Goal: Information Seeking & Learning: Learn about a topic

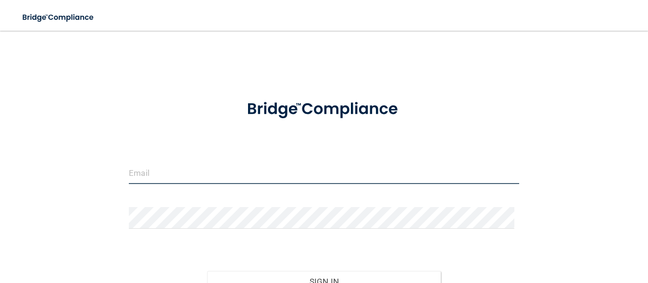
type input "[EMAIL_ADDRESS][DOMAIN_NAME]"
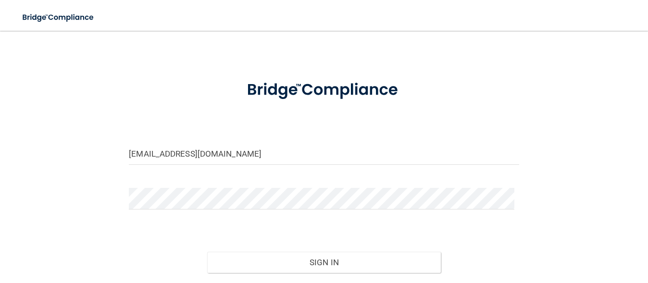
scroll to position [24, 0]
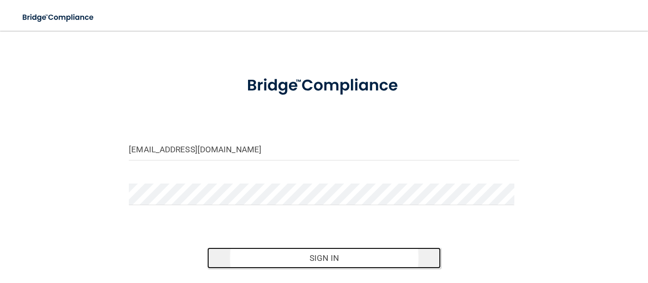
click at [317, 256] on button "Sign In" at bounding box center [324, 257] width 234 height 21
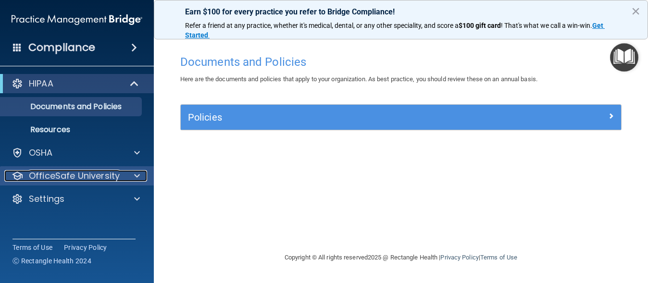
click at [94, 176] on p "OfficeSafe University" at bounding box center [74, 176] width 91 height 12
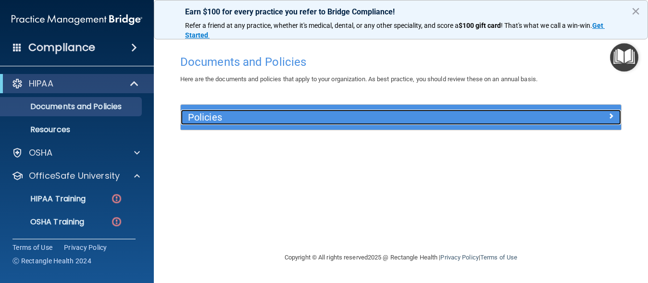
click at [609, 115] on span at bounding box center [611, 116] width 6 height 12
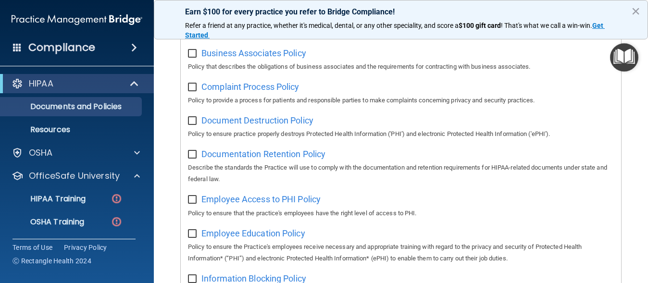
scroll to position [170, 0]
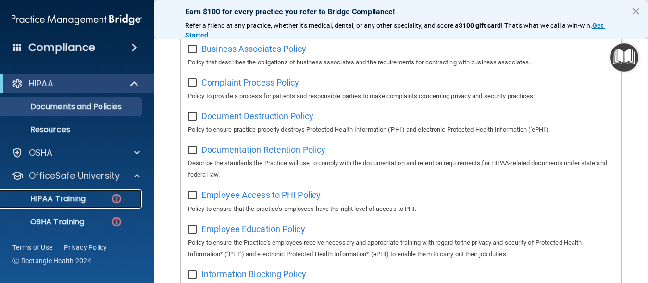
click at [80, 196] on p "HIPAA Training" at bounding box center [45, 199] width 79 height 10
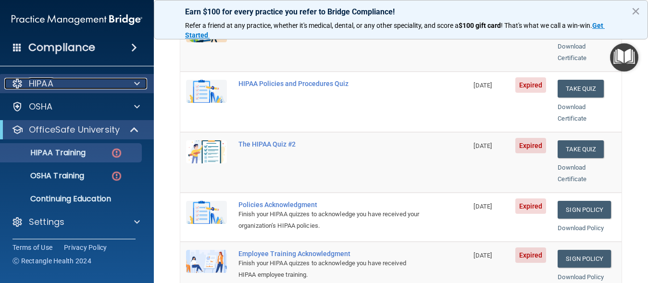
click at [135, 78] on span at bounding box center [137, 84] width 6 height 12
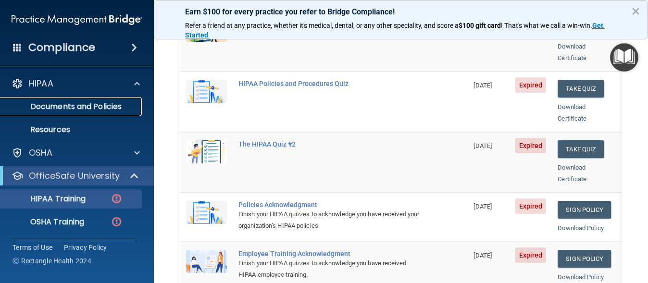
click at [108, 104] on p "Documents and Policies" at bounding box center [71, 107] width 131 height 10
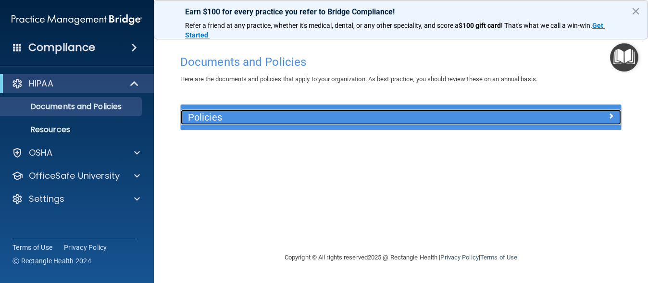
click at [608, 112] on span at bounding box center [611, 116] width 6 height 12
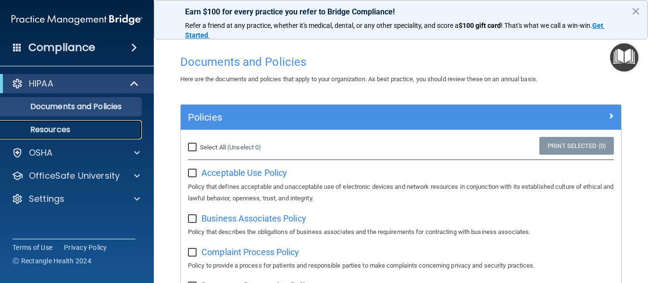
click at [61, 129] on p "Resources" at bounding box center [71, 130] width 131 height 10
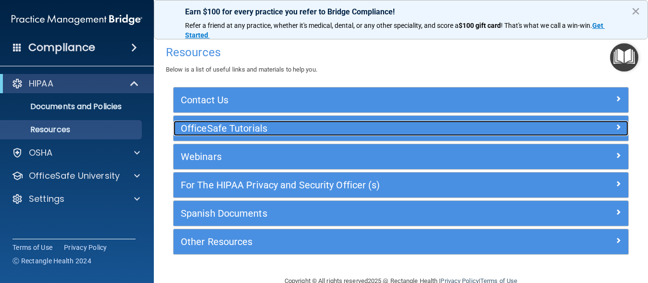
click at [615, 124] on span at bounding box center [618, 127] width 6 height 12
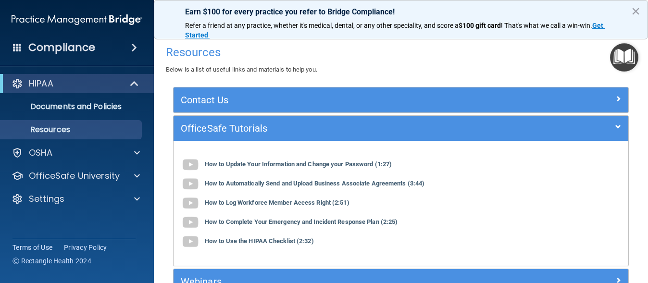
drag, startPoint x: 643, startPoint y: 100, endPoint x: 440, endPoint y: 101, distance: 203.2
click at [440, 101] on div "Contact Us Main Number: 800-588-0254 E-mail Us Anytime at support@pcihipaa.com …" at bounding box center [400, 233] width 455 height 293
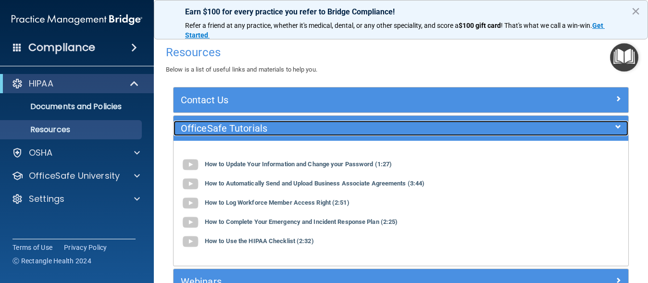
click at [615, 122] on span at bounding box center [618, 127] width 6 height 12
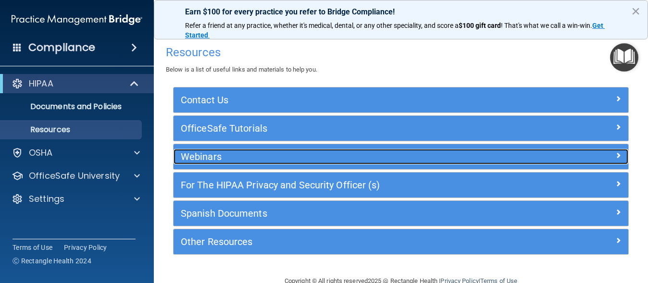
click at [615, 153] on span at bounding box center [618, 155] width 6 height 12
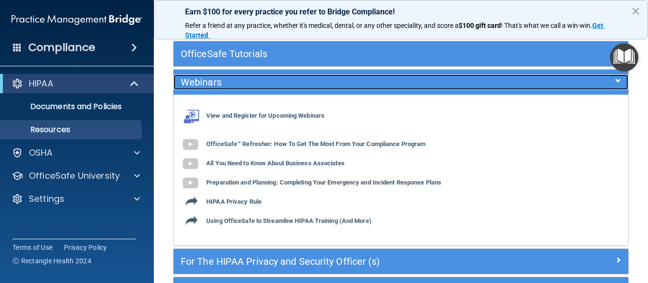
scroll to position [75, 0]
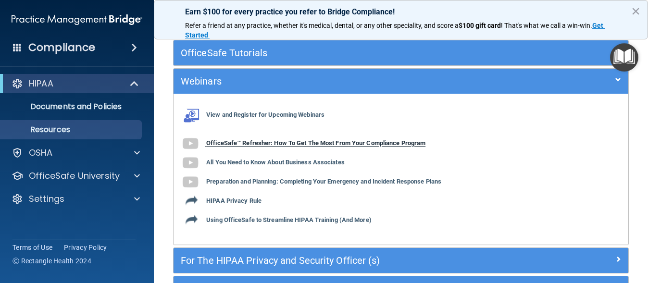
click at [288, 140] on b "OfficeSafe™ Refresher: How To Get The Most From Your Compliance Program" at bounding box center [315, 143] width 219 height 7
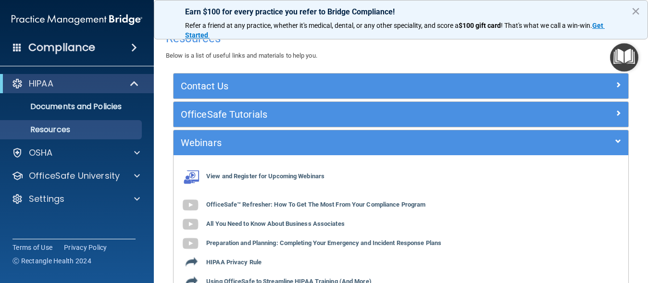
scroll to position [0, 0]
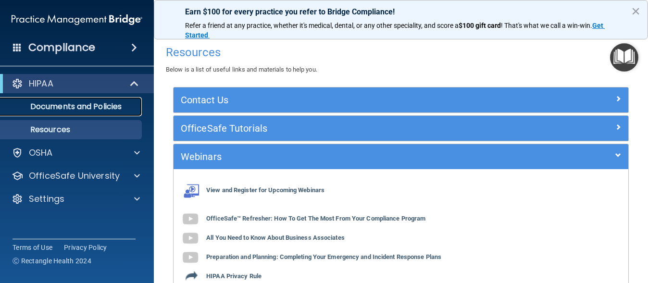
click at [62, 105] on p "Documents and Policies" at bounding box center [71, 107] width 131 height 10
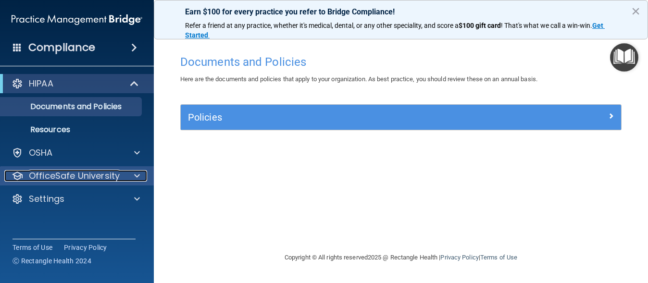
click at [116, 176] on p "OfficeSafe University" at bounding box center [74, 176] width 91 height 12
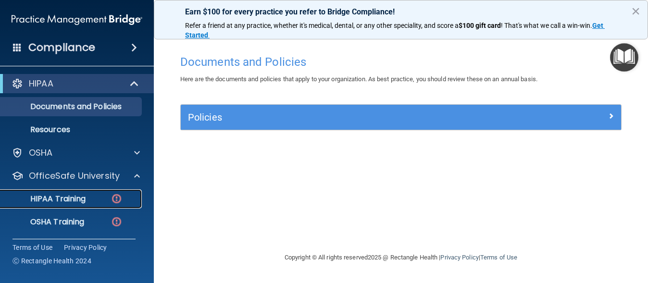
click at [89, 196] on div "HIPAA Training" at bounding box center [71, 199] width 131 height 10
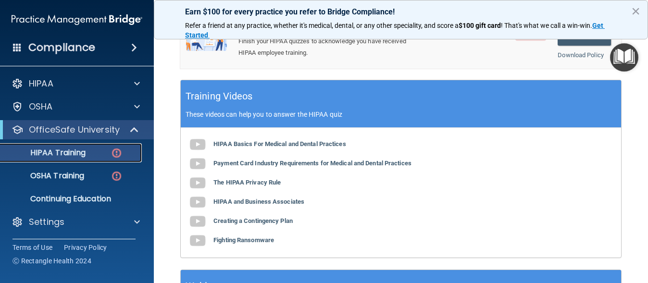
scroll to position [401, 0]
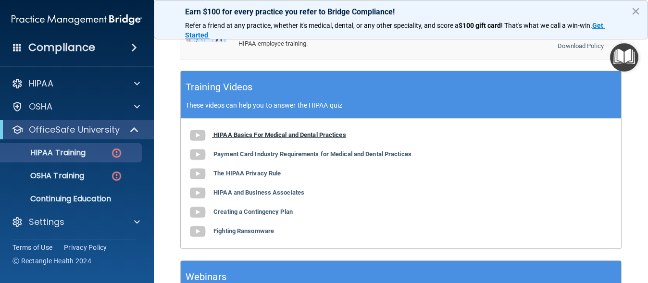
click at [270, 131] on b "HIPAA Basics For Medical and Dental Practices" at bounding box center [279, 134] width 133 height 7
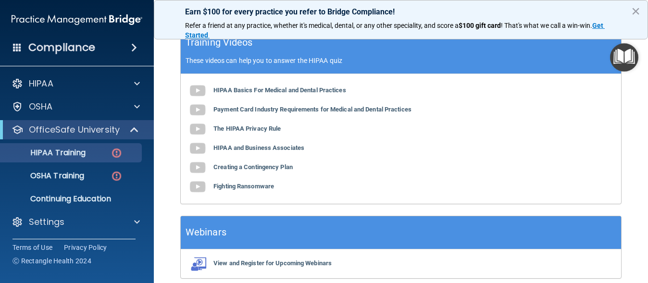
scroll to position [447, 0]
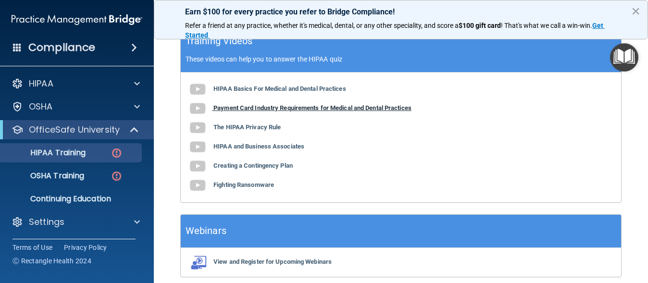
click at [259, 104] on b "Payment Card Industry Requirements for Medical and Dental Practices" at bounding box center [312, 107] width 198 height 7
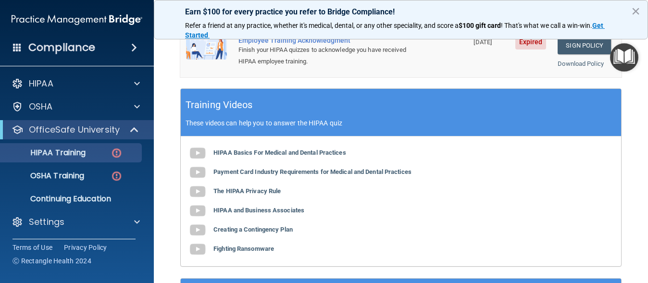
scroll to position [387, 0]
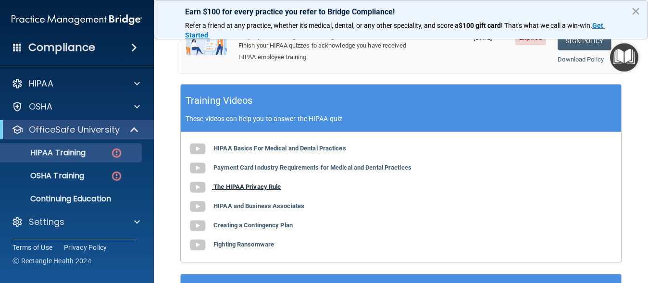
click at [231, 183] on b "The HIPAA Privacy Rule" at bounding box center [246, 186] width 67 height 7
click at [277, 202] on b "HIPAA and Business Associates" at bounding box center [258, 205] width 91 height 7
click at [280, 221] on b "Creating a Contingency Plan" at bounding box center [252, 224] width 79 height 7
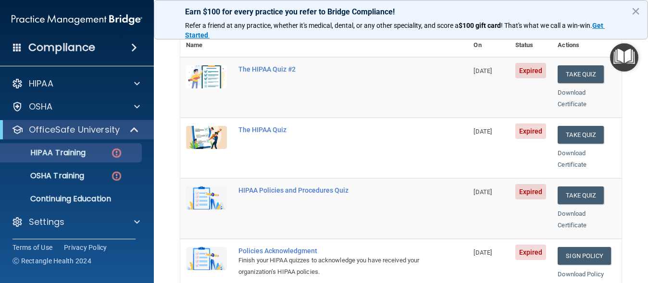
scroll to position [121, 0]
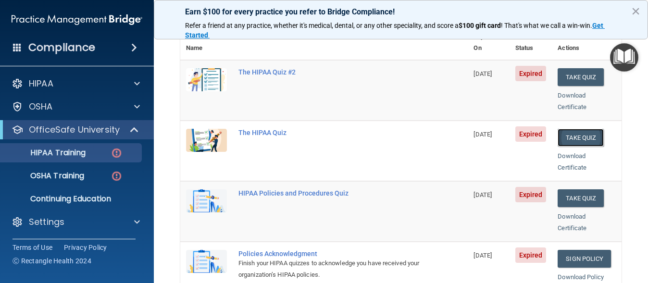
click at [563, 129] on button "Take Quiz" at bounding box center [580, 138] width 46 height 18
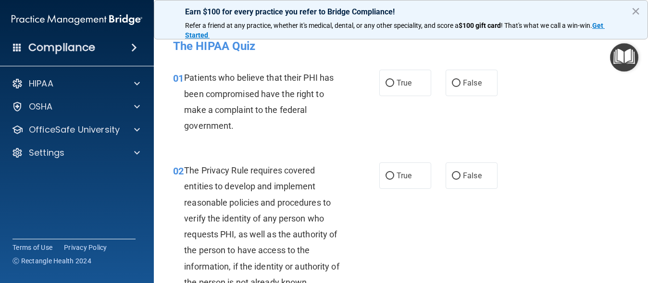
scroll to position [24, 0]
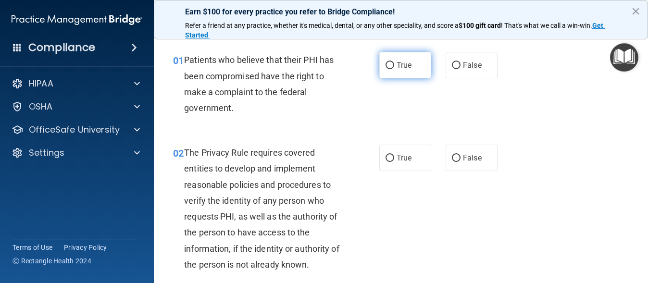
click at [385, 65] on input "True" at bounding box center [389, 65] width 9 height 7
radio input "true"
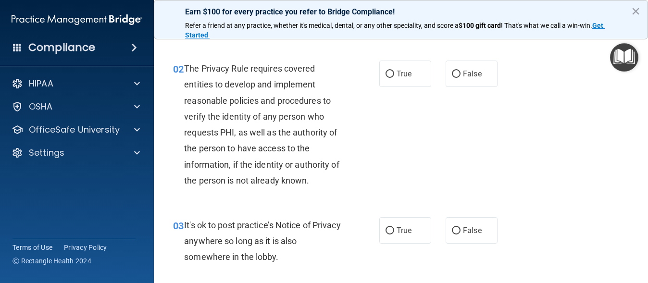
scroll to position [120, 0]
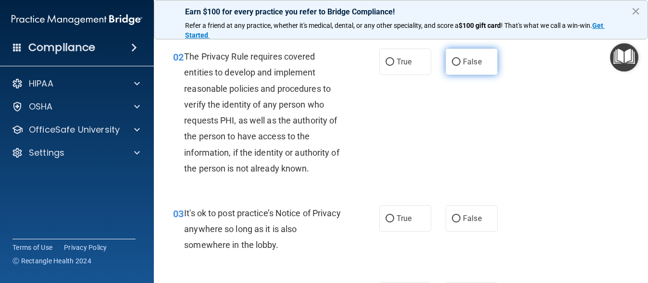
click at [453, 61] on input "False" at bounding box center [456, 62] width 9 height 7
radio input "true"
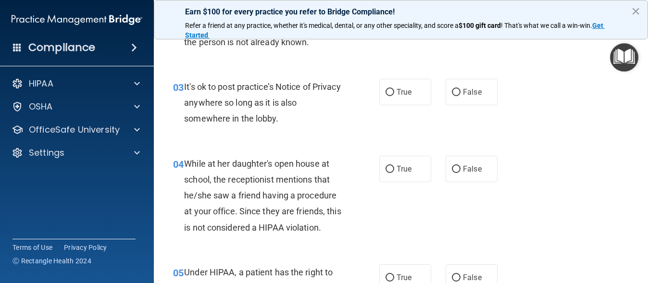
scroll to position [270, 0]
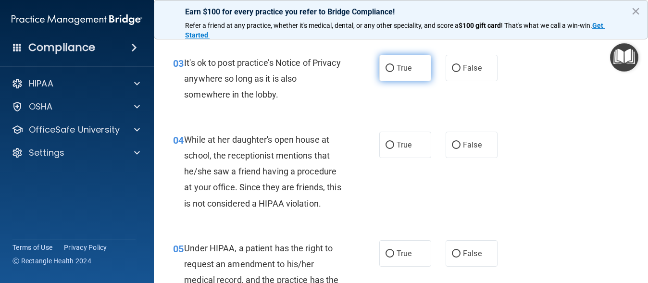
click at [387, 67] on input "True" at bounding box center [389, 68] width 9 height 7
radio input "true"
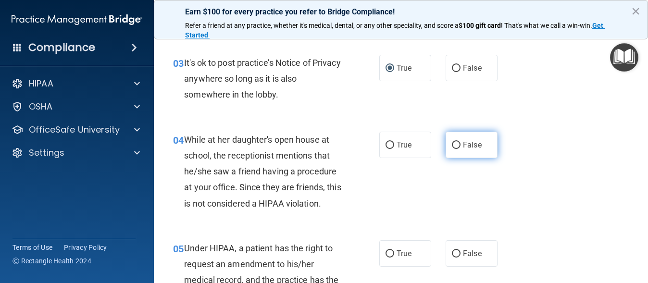
click at [452, 142] on input "False" at bounding box center [456, 145] width 9 height 7
radio input "true"
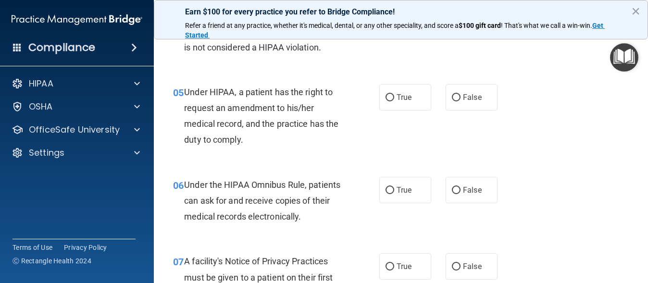
scroll to position [433, 0]
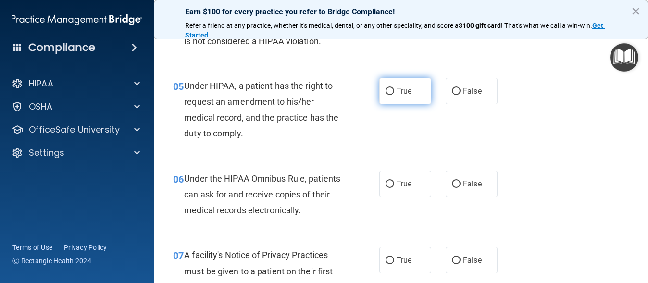
click at [385, 90] on input "True" at bounding box center [389, 91] width 9 height 7
radio input "true"
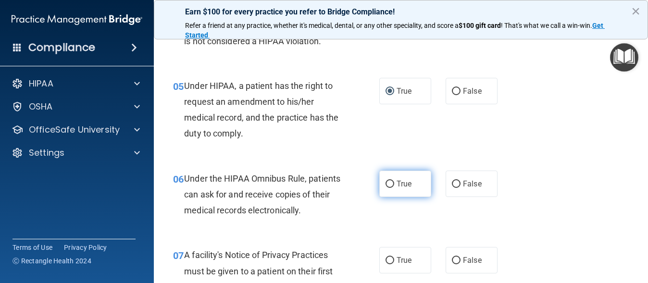
click at [386, 184] on input "True" at bounding box center [389, 184] width 9 height 7
radio input "true"
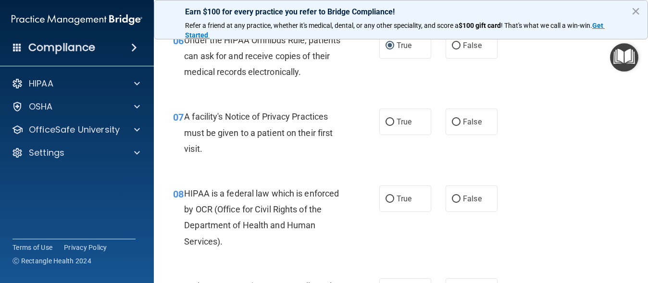
scroll to position [619, 0]
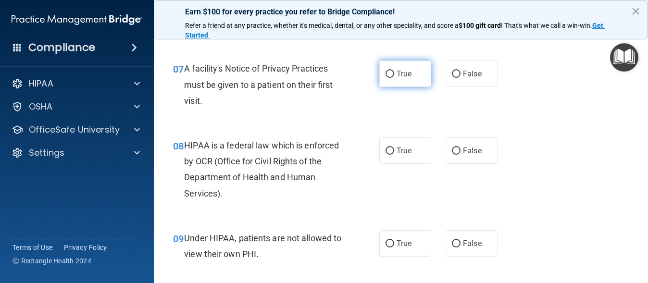
click at [386, 73] on input "True" at bounding box center [389, 74] width 9 height 7
radio input "true"
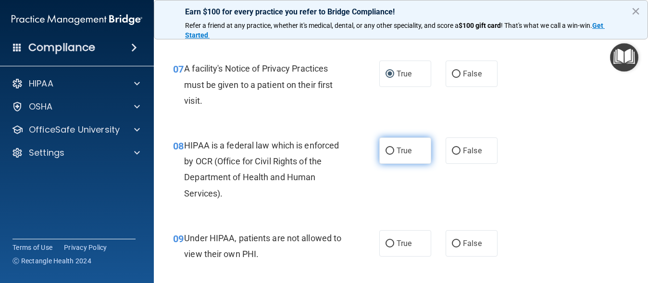
click at [386, 150] on input "True" at bounding box center [389, 150] width 9 height 7
radio input "true"
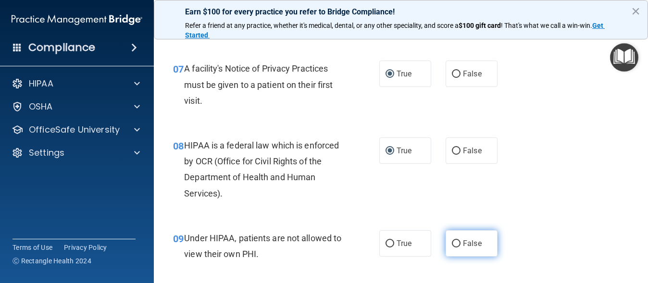
click at [452, 244] on input "False" at bounding box center [456, 243] width 9 height 7
radio input "true"
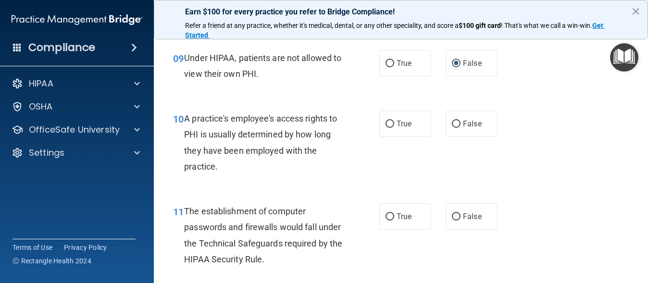
scroll to position [811, 0]
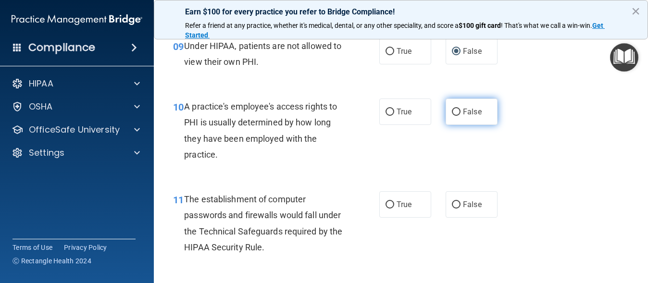
click at [452, 113] on input "False" at bounding box center [456, 112] width 9 height 7
radio input "true"
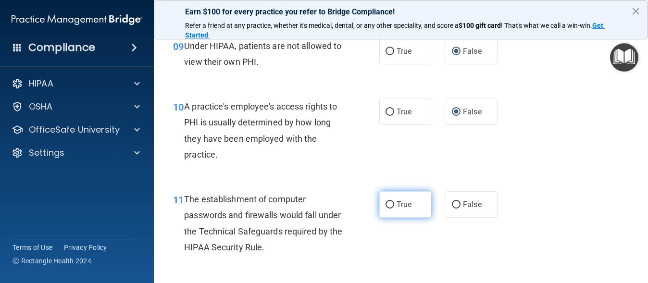
click at [387, 203] on input "True" at bounding box center [389, 204] width 9 height 7
radio input "true"
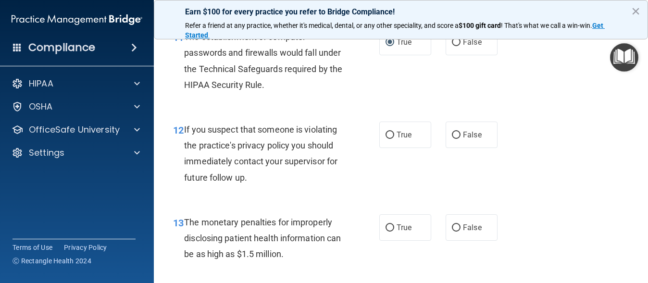
scroll to position [998, 0]
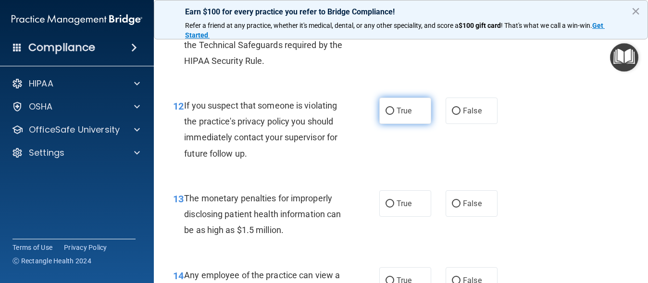
click at [385, 109] on input "True" at bounding box center [389, 111] width 9 height 7
radio input "true"
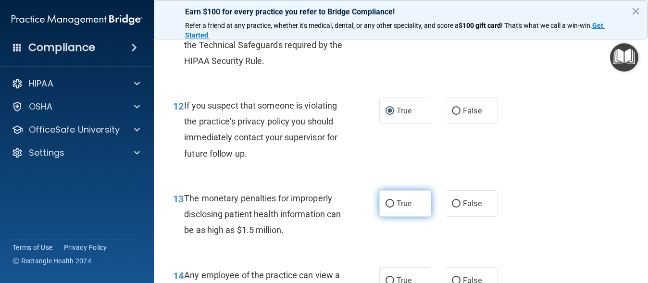
click at [386, 203] on input "True" at bounding box center [389, 203] width 9 height 7
radio input "true"
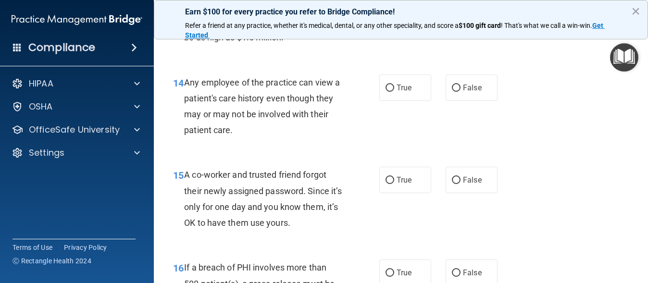
scroll to position [1196, 0]
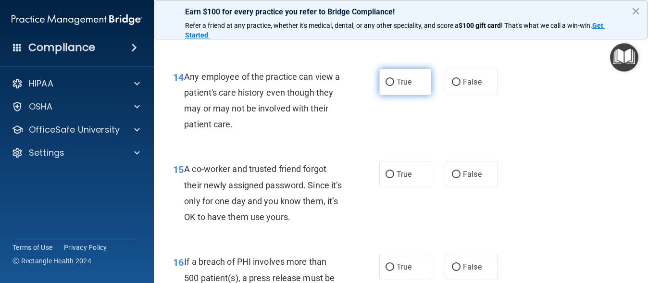
click at [386, 81] on input "True" at bounding box center [389, 82] width 9 height 7
radio input "true"
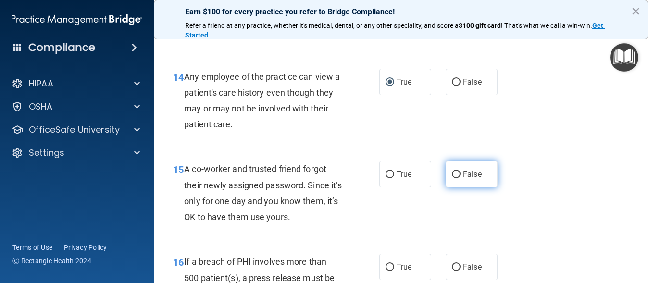
click at [453, 172] on input "False" at bounding box center [456, 174] width 9 height 7
radio input "true"
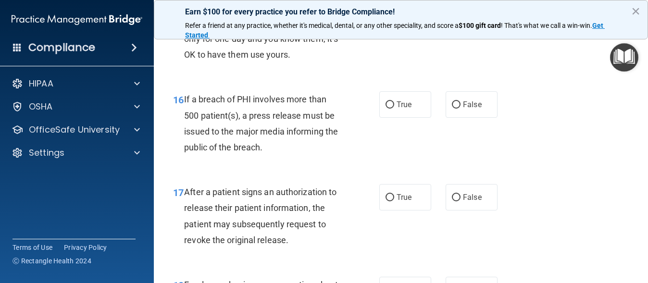
scroll to position [1365, 0]
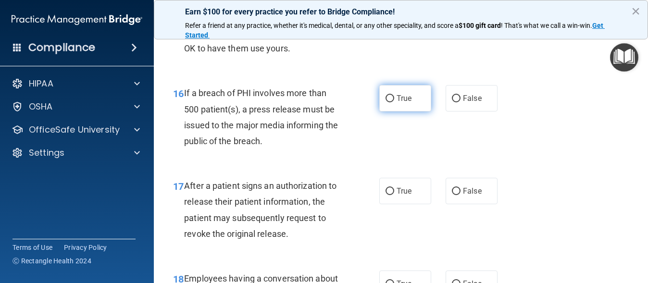
click at [388, 98] on input "True" at bounding box center [389, 98] width 9 height 7
radio input "true"
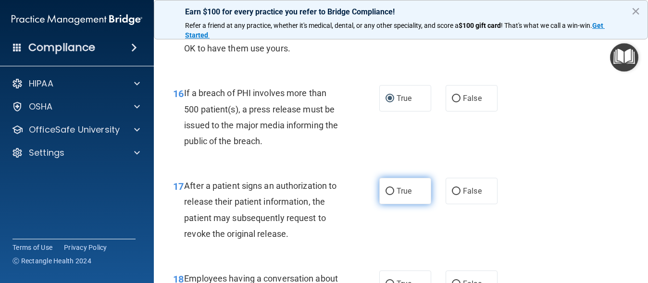
click at [389, 188] on input "True" at bounding box center [389, 191] width 9 height 7
radio input "true"
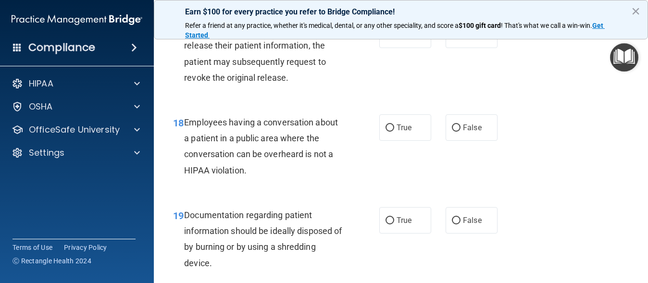
scroll to position [1539, 0]
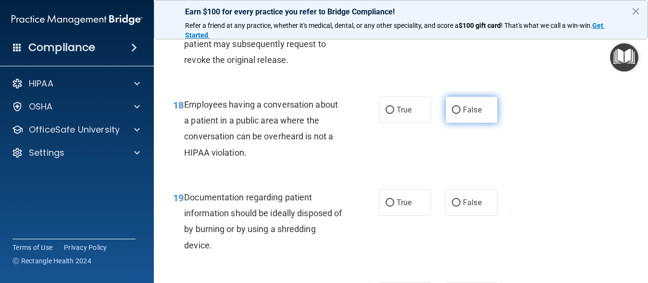
click at [452, 110] on input "False" at bounding box center [456, 110] width 9 height 7
radio input "true"
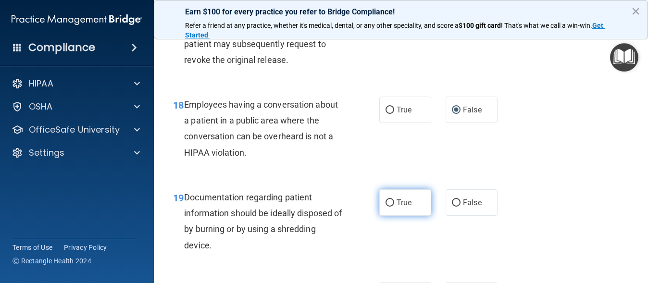
click at [385, 201] on input "True" at bounding box center [389, 202] width 9 height 7
radio input "true"
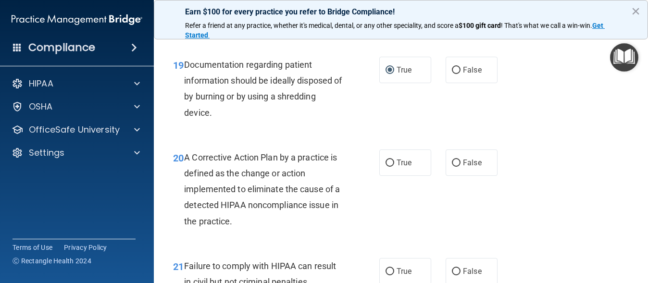
scroll to position [1695, 0]
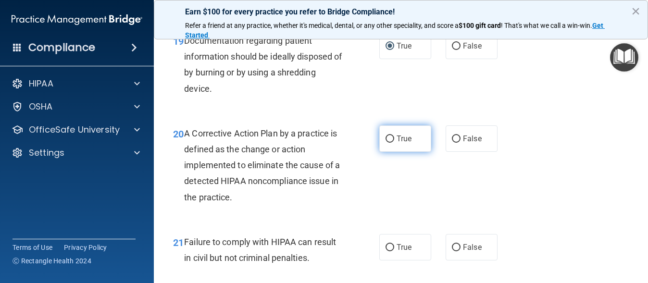
click at [389, 137] on input "True" at bounding box center [389, 138] width 9 height 7
radio input "true"
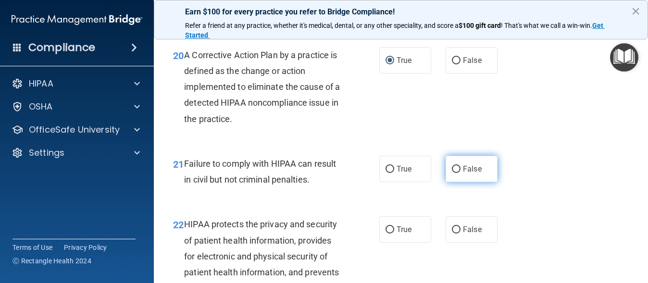
click at [452, 167] on input "False" at bounding box center [456, 169] width 9 height 7
radio input "true"
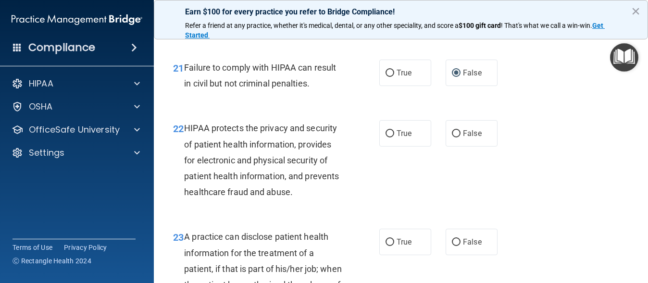
scroll to position [1894, 0]
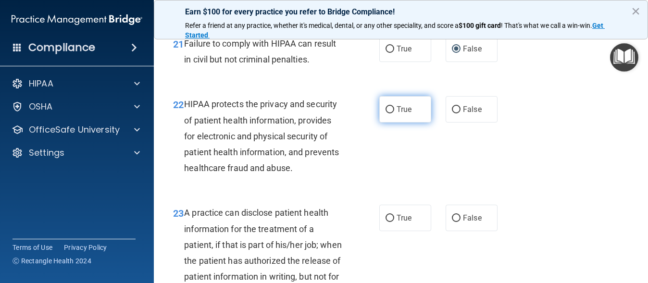
click at [389, 109] on input "True" at bounding box center [389, 109] width 9 height 7
radio input "true"
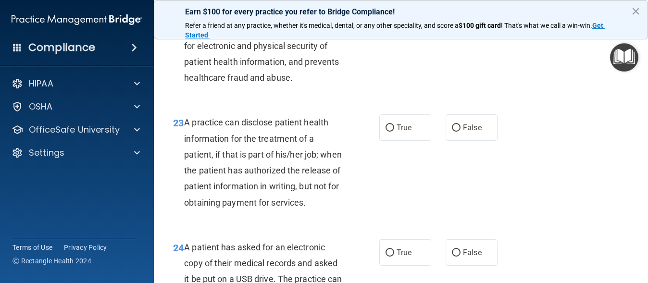
scroll to position [1996, 0]
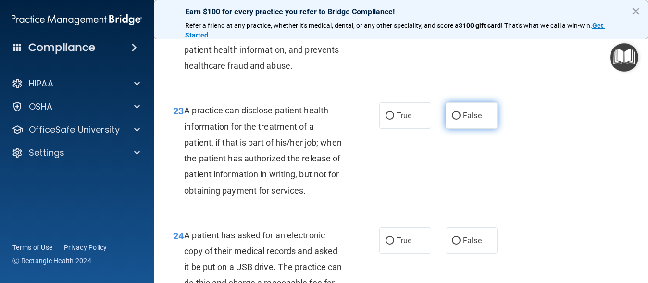
click at [453, 114] on input "False" at bounding box center [456, 115] width 9 height 7
radio input "true"
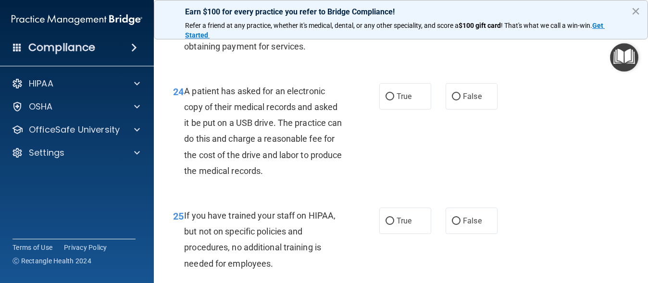
scroll to position [2146, 0]
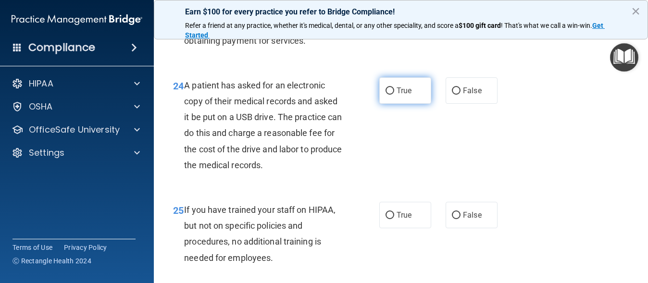
click at [385, 95] on input "True" at bounding box center [389, 90] width 9 height 7
radio input "true"
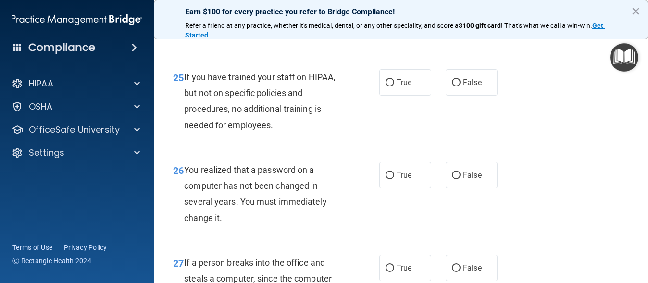
scroll to position [2284, 0]
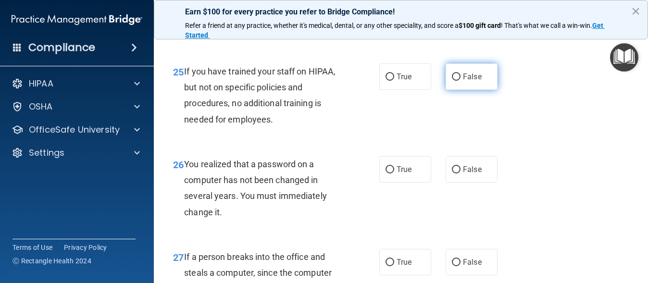
click at [452, 81] on input "False" at bounding box center [456, 76] width 9 height 7
radio input "true"
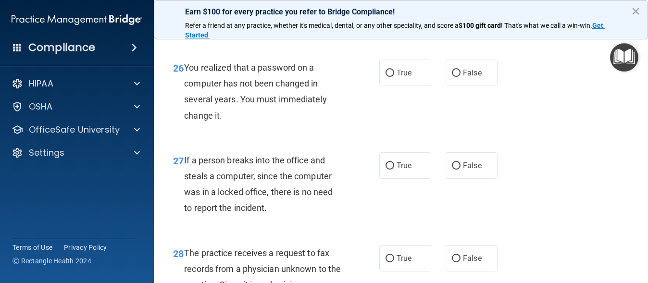
scroll to position [2417, 0]
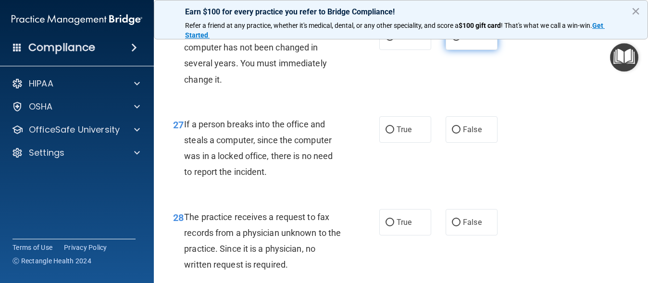
click at [452, 41] on input "False" at bounding box center [456, 37] width 9 height 7
radio input "true"
click at [453, 134] on input "False" at bounding box center [456, 129] width 9 height 7
radio input "true"
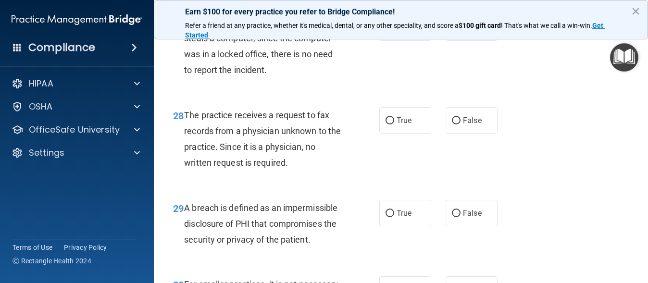
scroll to position [2561, 0]
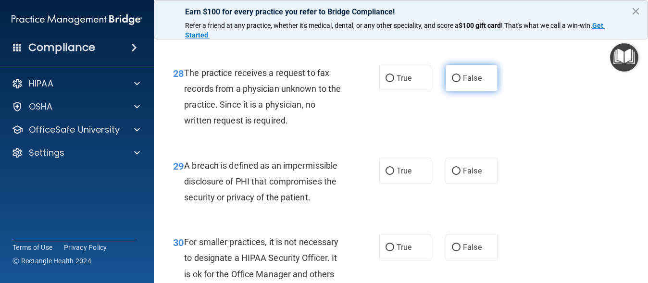
click at [452, 82] on input "False" at bounding box center [456, 78] width 9 height 7
radio input "true"
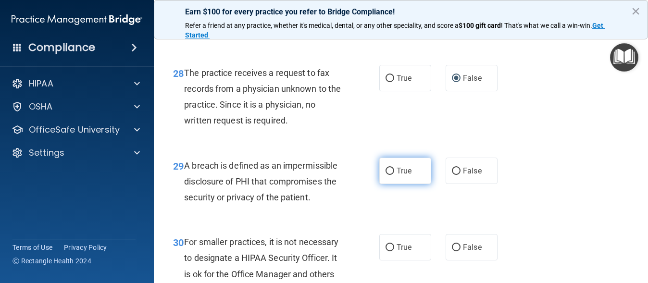
click at [387, 175] on input "True" at bounding box center [389, 171] width 9 height 7
radio input "true"
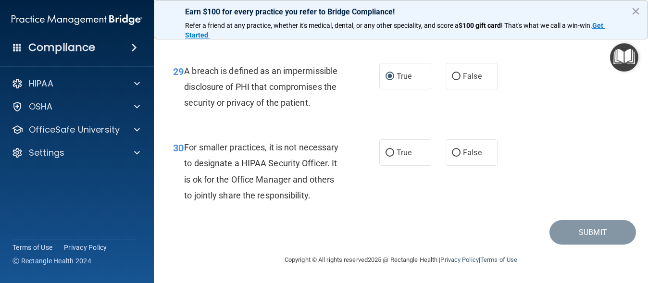
scroll to position [2687, 0]
click at [387, 149] on input "True" at bounding box center [389, 152] width 9 height 7
radio input "true"
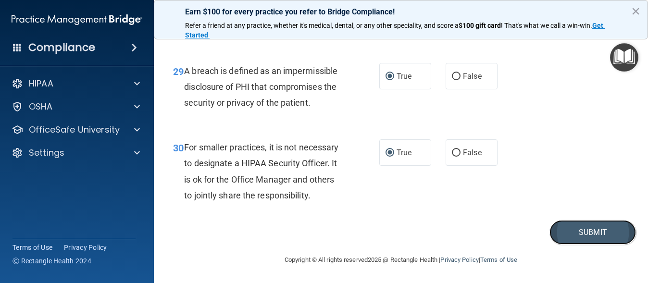
click at [594, 228] on button "Submit" at bounding box center [592, 232] width 86 height 24
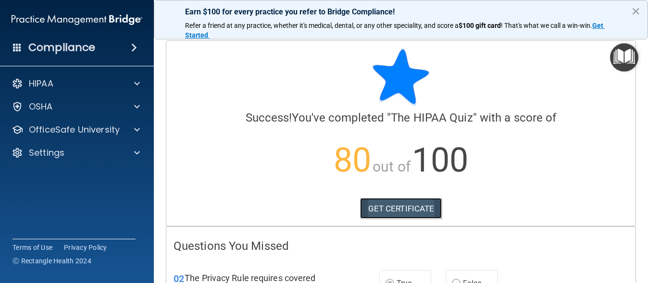
click at [408, 209] on link "GET CERTIFICATE" at bounding box center [401, 208] width 82 height 21
click at [637, 9] on button "×" at bounding box center [635, 10] width 9 height 15
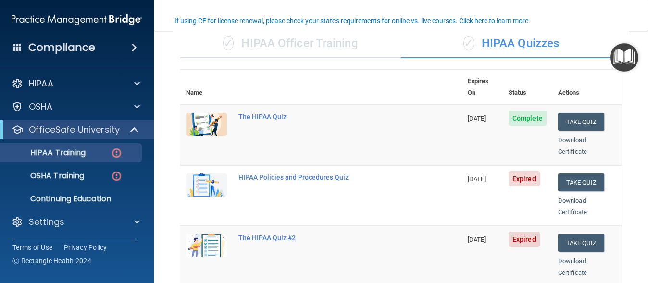
scroll to position [74, 0]
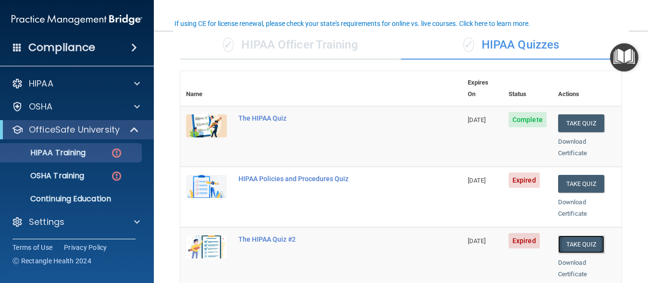
click at [581, 235] on button "Take Quiz" at bounding box center [581, 244] width 46 height 18
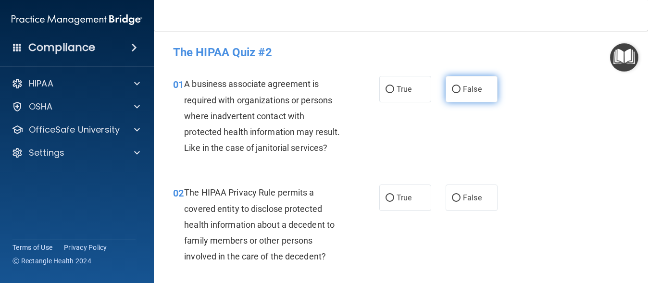
click at [452, 88] on input "False" at bounding box center [456, 89] width 9 height 7
radio input "true"
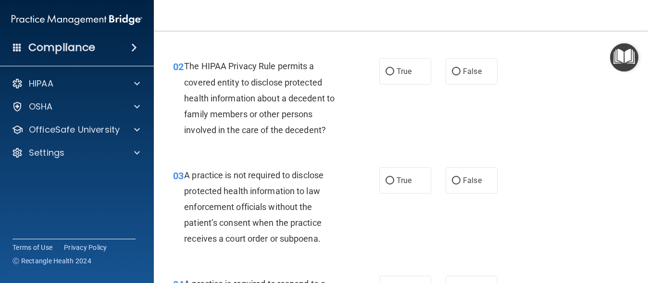
scroll to position [132, 0]
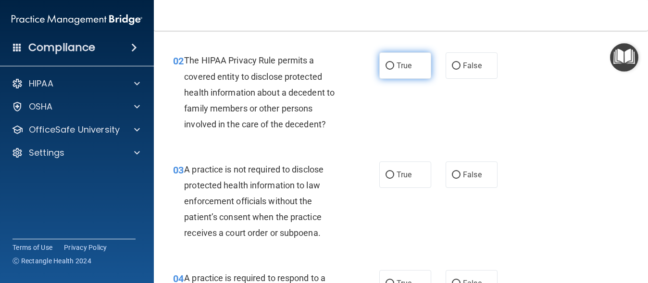
click at [385, 70] on input "True" at bounding box center [389, 65] width 9 height 7
radio input "true"
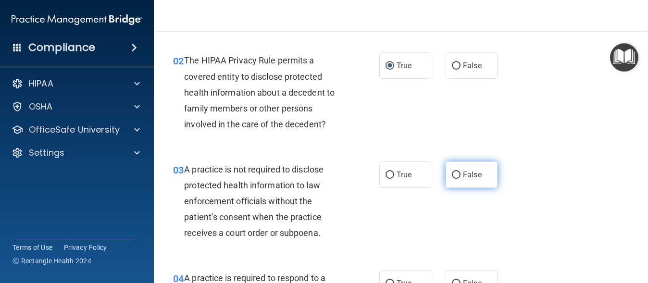
click at [452, 179] on input "False" at bounding box center [456, 174] width 9 height 7
radio input "true"
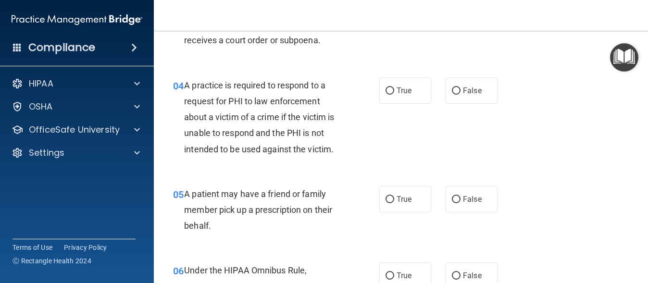
scroll to position [337, 0]
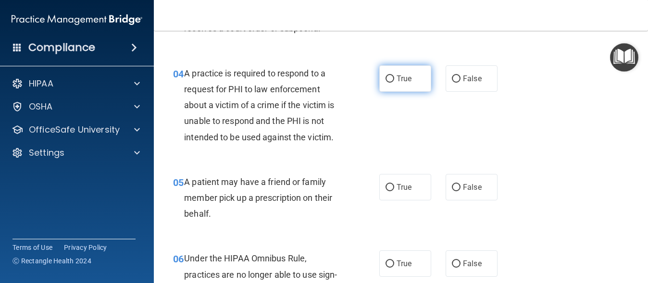
click at [386, 83] on input "True" at bounding box center [389, 78] width 9 height 7
radio input "true"
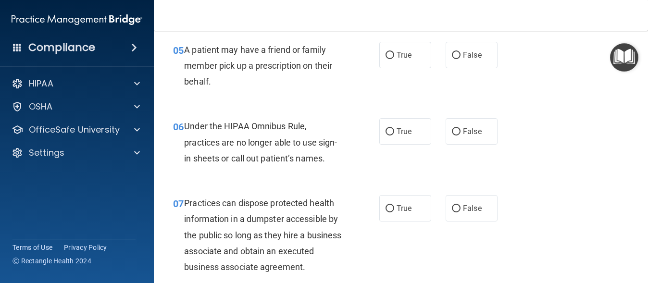
scroll to position [457, 0]
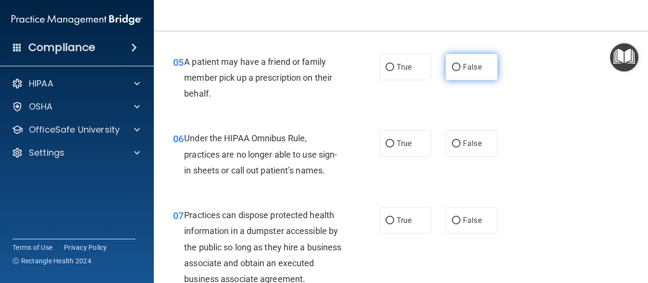
click at [452, 71] on input "False" at bounding box center [456, 67] width 9 height 7
radio input "true"
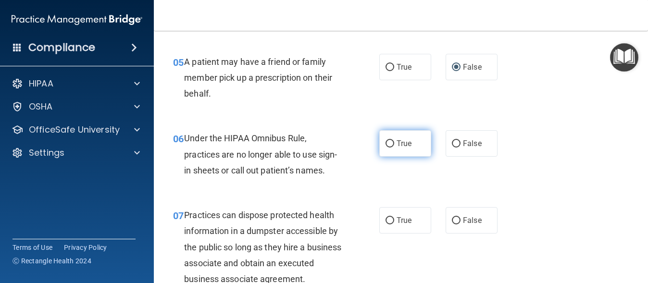
click at [386, 147] on input "True" at bounding box center [389, 143] width 9 height 7
radio input "true"
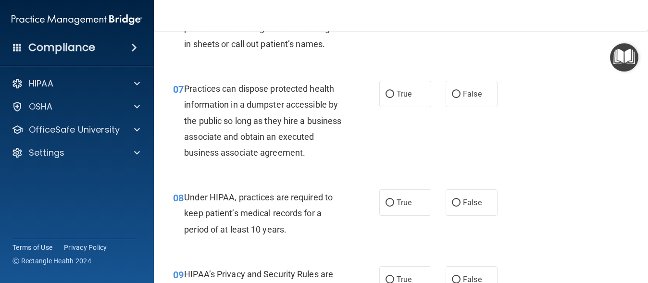
scroll to position [595, 0]
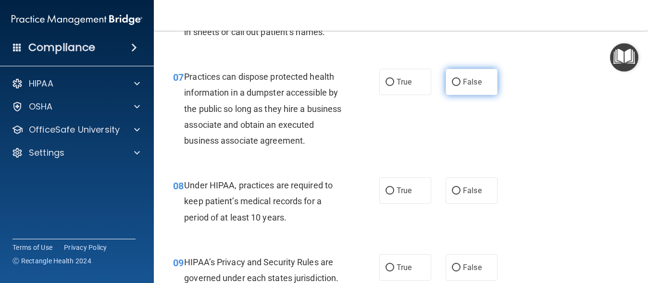
click at [452, 86] on input "False" at bounding box center [456, 82] width 9 height 7
radio input "true"
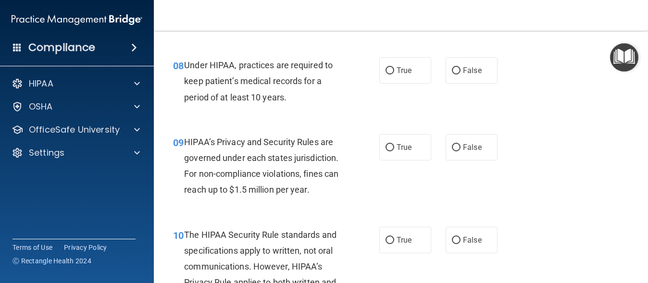
scroll to position [722, 0]
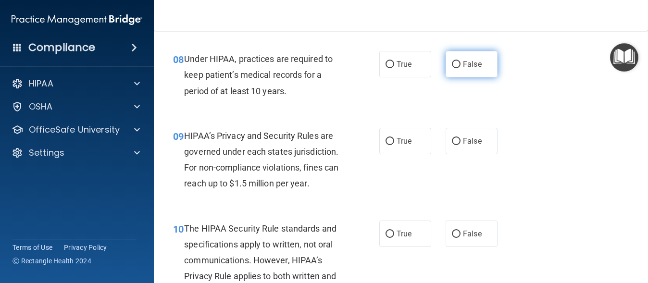
click at [452, 68] on input "False" at bounding box center [456, 64] width 9 height 7
radio input "true"
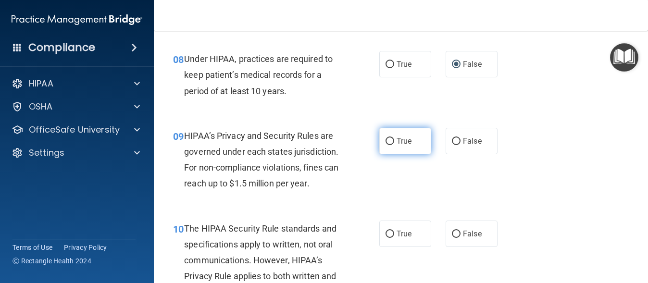
click at [385, 145] on input "True" at bounding box center [389, 141] width 9 height 7
radio input "true"
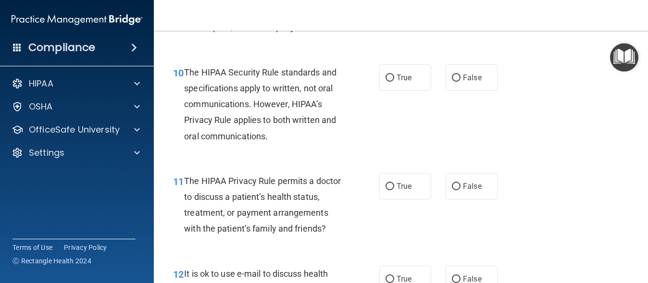
scroll to position [883, 0]
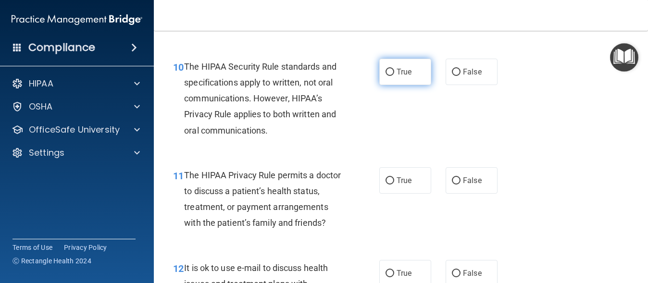
click at [385, 76] on input "True" at bounding box center [389, 72] width 9 height 7
radio input "true"
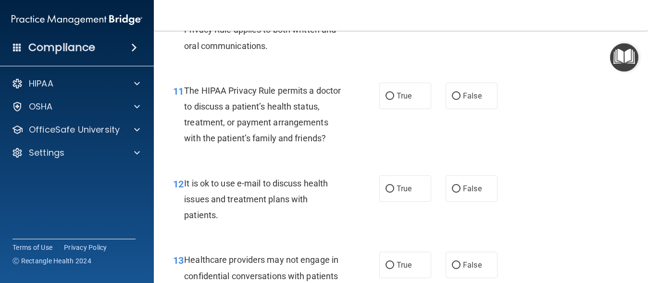
scroll to position [974, 0]
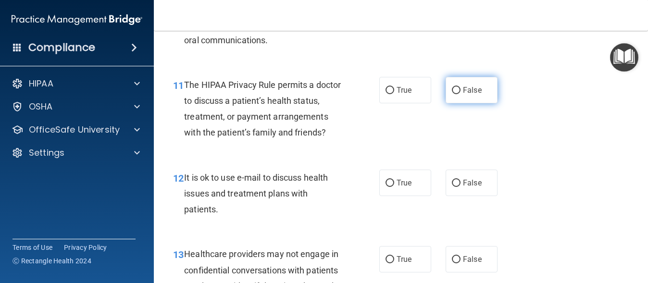
click at [452, 94] on input "False" at bounding box center [456, 90] width 9 height 7
radio input "true"
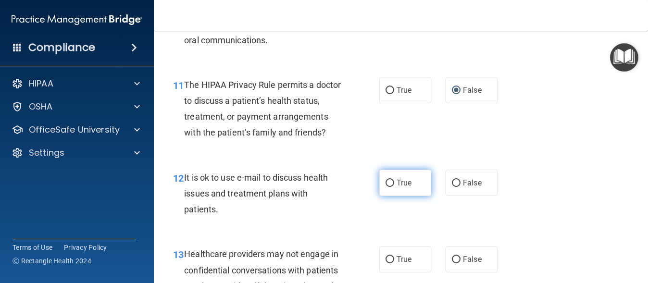
click at [385, 187] on input "True" at bounding box center [389, 183] width 9 height 7
radio input "true"
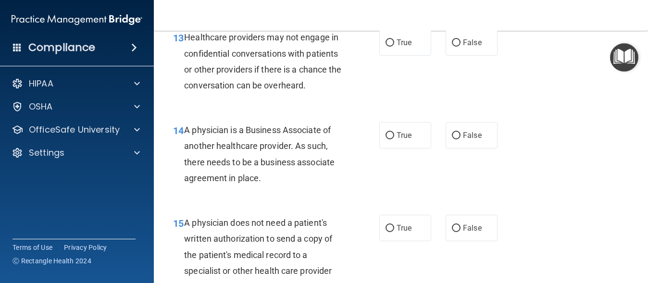
scroll to position [1196, 0]
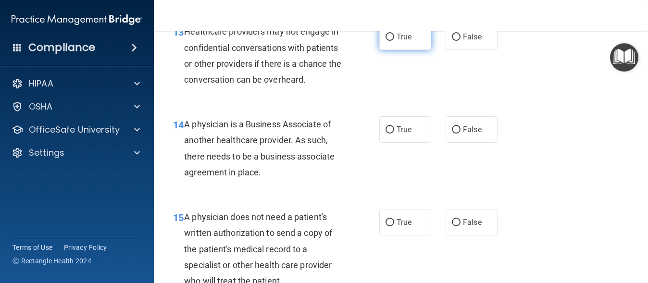
click at [386, 41] on input "True" at bounding box center [389, 37] width 9 height 7
radio input "true"
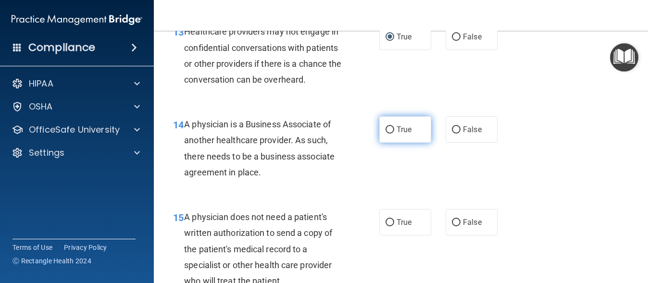
click at [388, 134] on input "True" at bounding box center [389, 129] width 9 height 7
radio input "true"
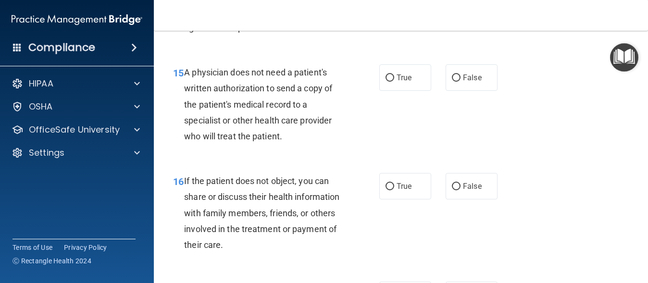
scroll to position [1359, 0]
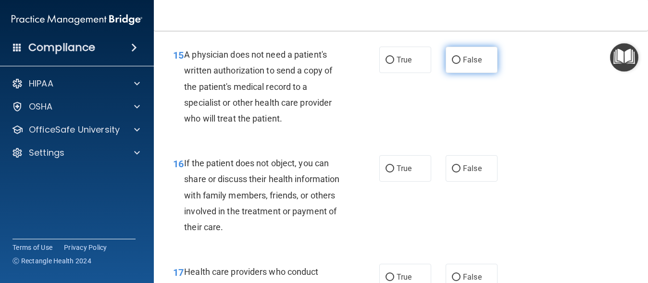
click at [453, 64] on input "False" at bounding box center [456, 60] width 9 height 7
radio input "true"
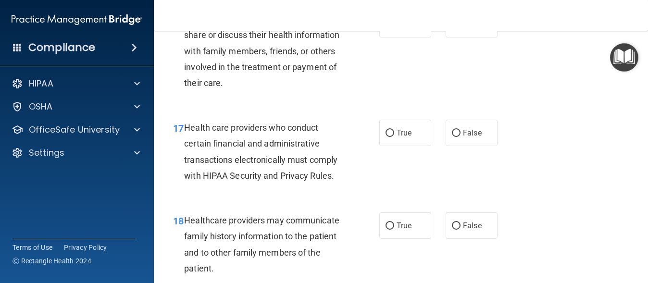
scroll to position [1509, 0]
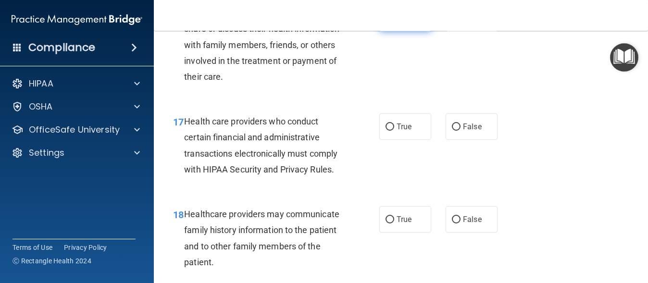
click at [388, 22] on input "True" at bounding box center [389, 18] width 9 height 7
radio input "true"
click at [386, 131] on input "True" at bounding box center [389, 126] width 9 height 7
radio input "true"
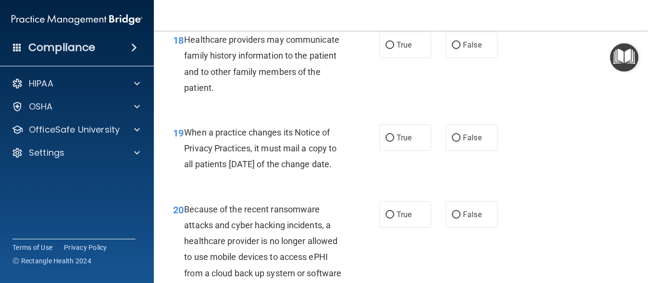
scroll to position [1707, 0]
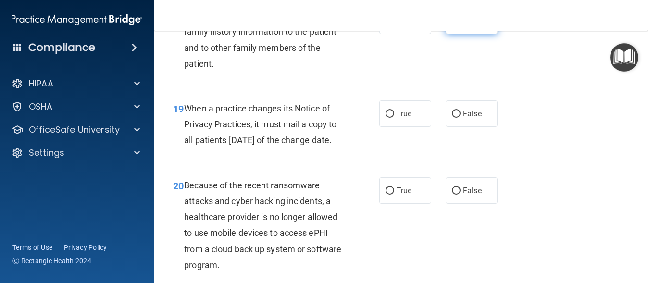
click at [452, 25] on input "False" at bounding box center [456, 21] width 9 height 7
radio input "true"
click at [387, 118] on input "True" at bounding box center [389, 113] width 9 height 7
radio input "true"
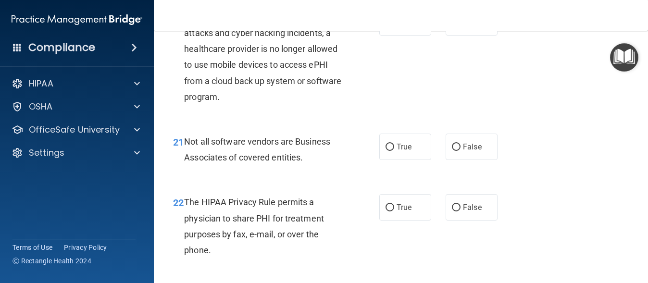
scroll to position [1882, 0]
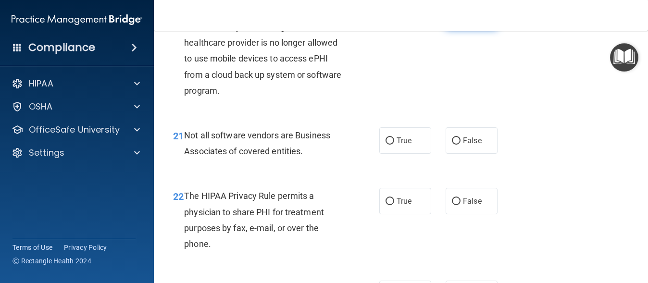
click at [452, 20] on input "False" at bounding box center [456, 16] width 9 height 7
radio input "true"
click at [389, 145] on input "True" at bounding box center [389, 140] width 9 height 7
radio input "true"
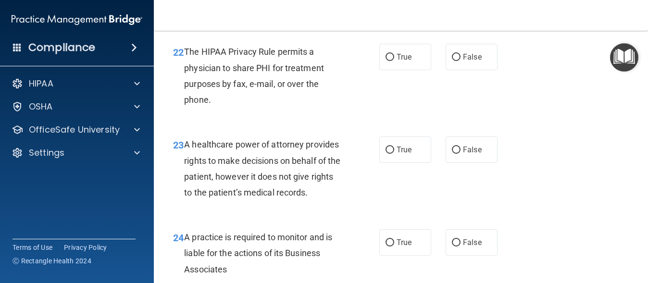
scroll to position [2056, 0]
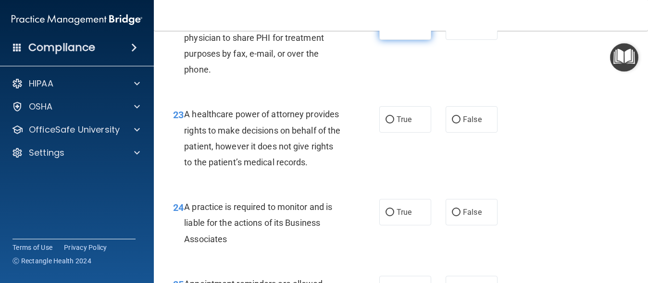
click at [388, 31] on input "True" at bounding box center [389, 27] width 9 height 7
radio input "true"
click at [452, 123] on input "False" at bounding box center [456, 119] width 9 height 7
radio input "true"
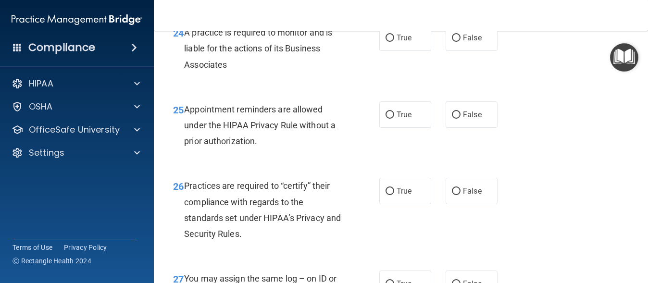
scroll to position [2236, 0]
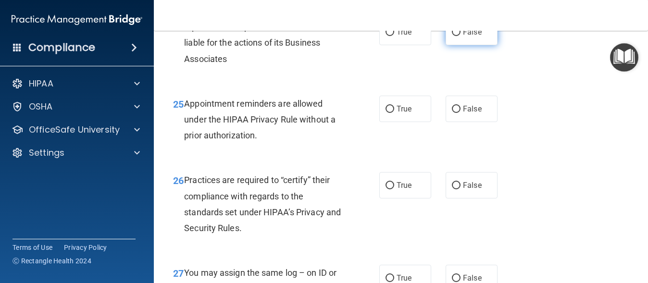
click at [452, 36] on input "False" at bounding box center [456, 32] width 9 height 7
radio input "true"
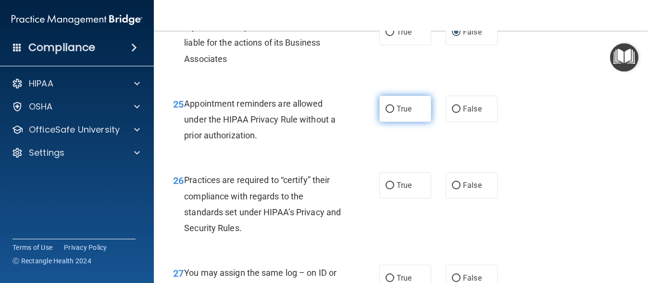
click at [386, 113] on input "True" at bounding box center [389, 109] width 9 height 7
radio input "true"
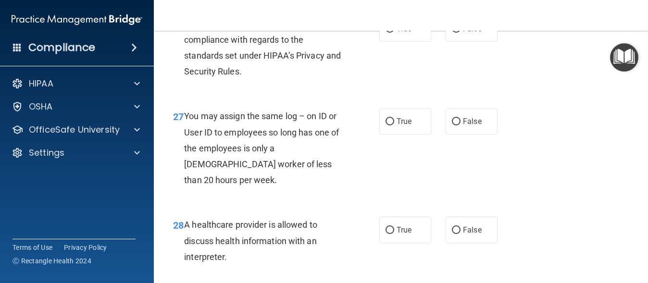
scroll to position [2399, 0]
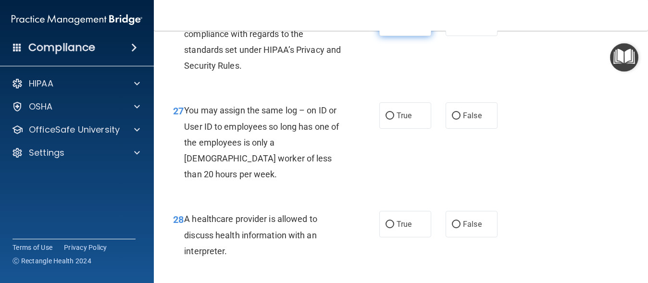
click at [385, 27] on input "True" at bounding box center [389, 23] width 9 height 7
radio input "true"
click at [452, 120] on input "False" at bounding box center [456, 115] width 9 height 7
radio input "true"
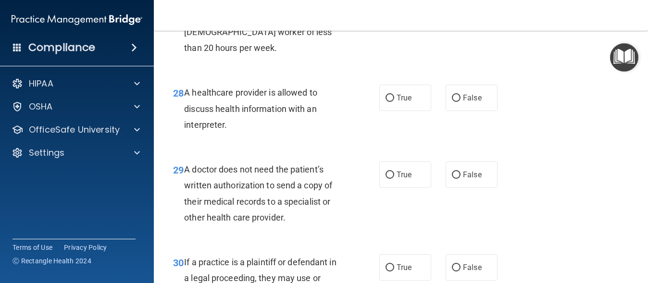
scroll to position [2537, 0]
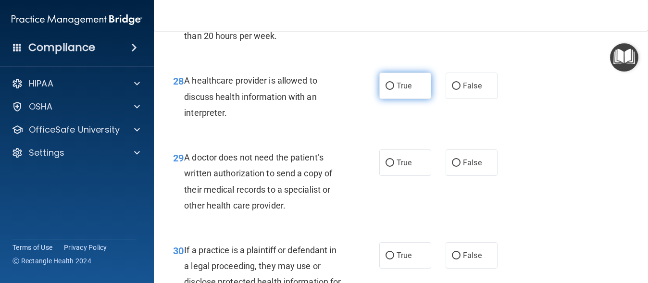
click at [386, 90] on input "True" at bounding box center [389, 86] width 9 height 7
radio input "true"
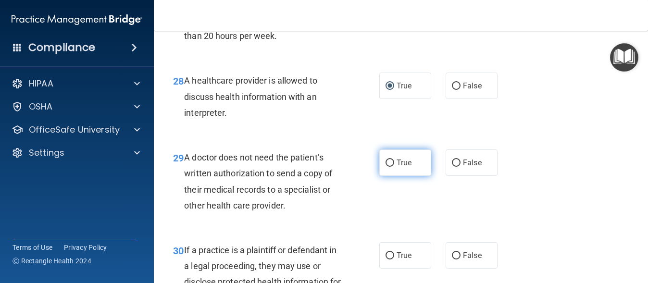
click at [388, 167] on input "True" at bounding box center [389, 162] width 9 height 7
radio input "true"
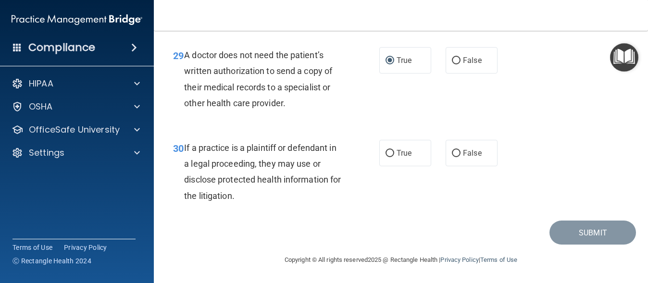
scroll to position [2687, 0]
click at [388, 153] on input "True" at bounding box center [389, 153] width 9 height 7
radio input "true"
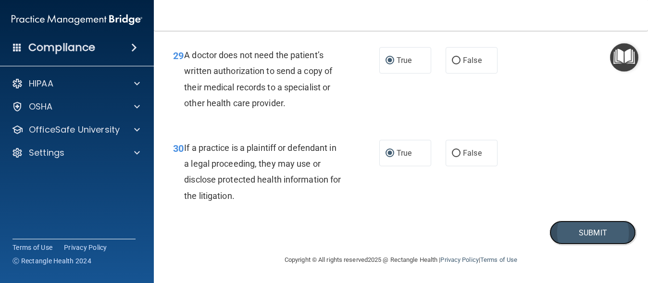
click at [594, 233] on button "Submit" at bounding box center [592, 232] width 86 height 24
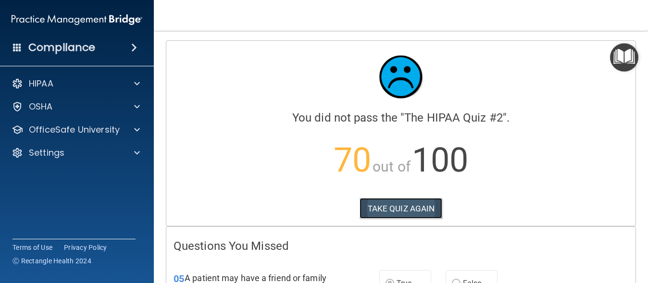
click at [392, 205] on button "TAKE QUIZ AGAIN" at bounding box center [400, 208] width 83 height 21
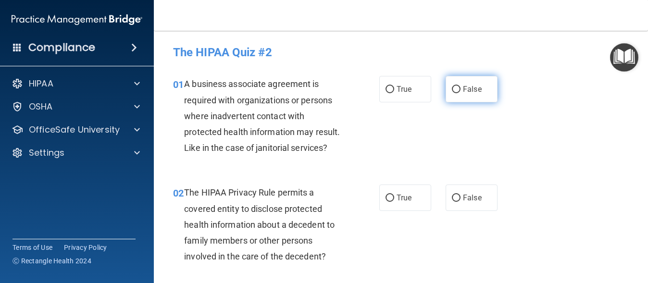
click at [452, 89] on input "False" at bounding box center [456, 89] width 9 height 7
radio input "true"
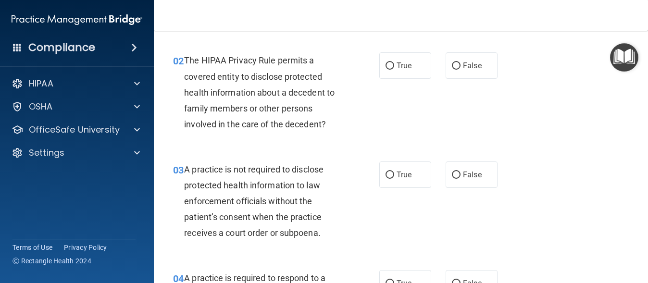
scroll to position [138, 0]
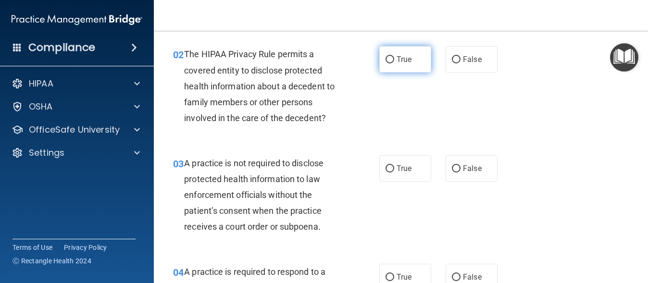
click at [385, 63] on input "True" at bounding box center [389, 59] width 9 height 7
radio input "true"
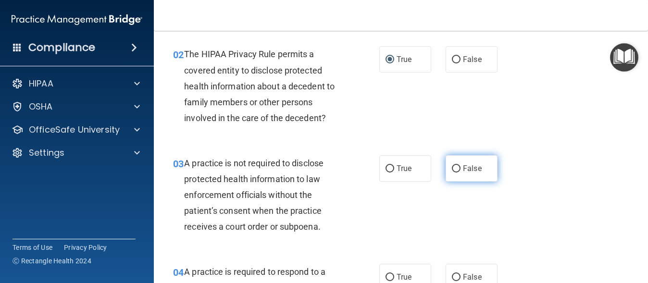
click at [452, 172] on input "False" at bounding box center [456, 168] width 9 height 7
radio input "true"
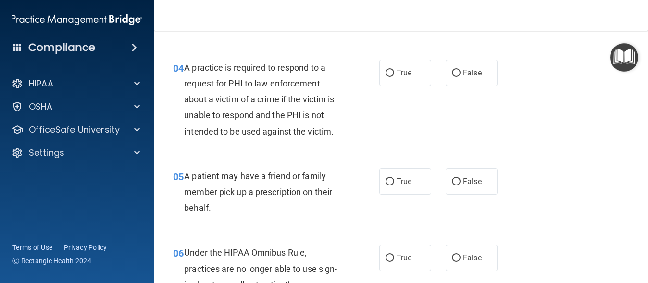
scroll to position [355, 0]
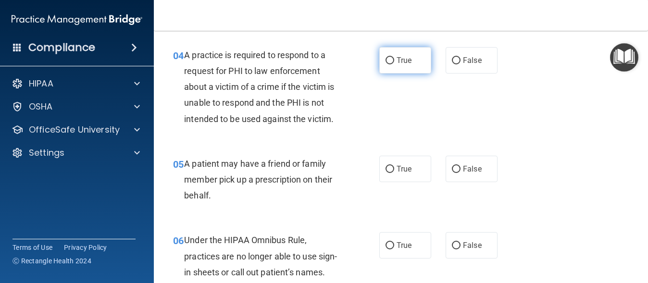
click at [387, 64] on input "True" at bounding box center [389, 60] width 9 height 7
radio input "true"
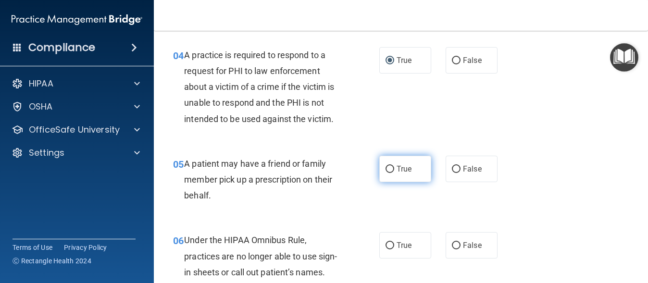
click at [385, 173] on input "True" at bounding box center [389, 169] width 9 height 7
radio input "true"
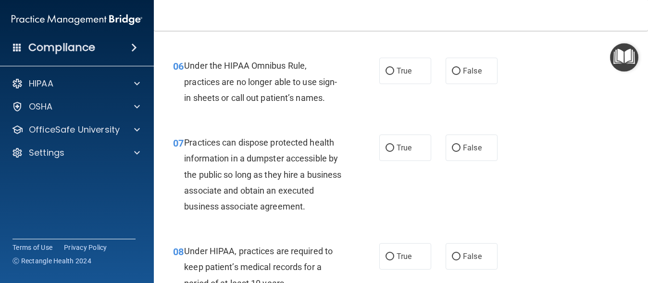
scroll to position [547, 0]
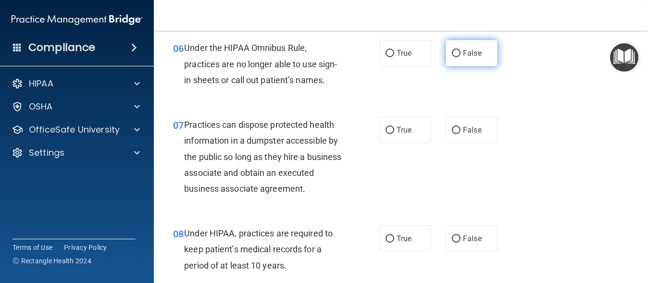
click at [454, 57] on input "False" at bounding box center [456, 53] width 9 height 7
radio input "true"
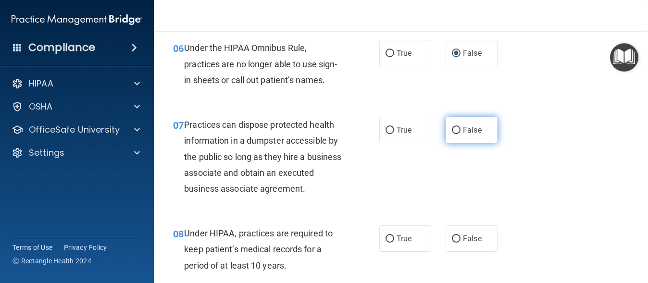
click at [452, 134] on input "False" at bounding box center [456, 130] width 9 height 7
radio input "true"
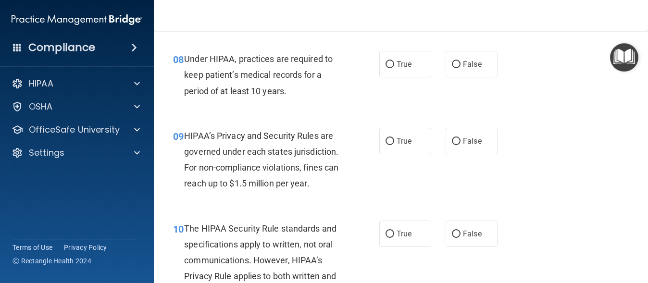
scroll to position [734, 0]
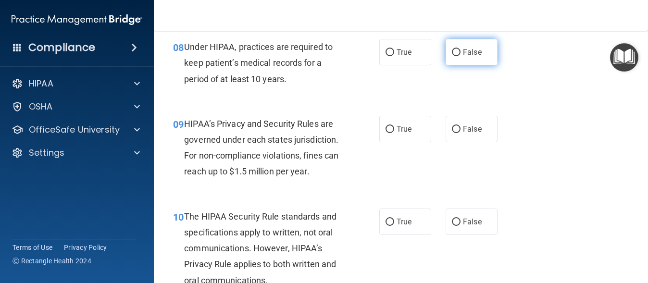
click at [453, 56] on input "False" at bounding box center [456, 52] width 9 height 7
radio input "true"
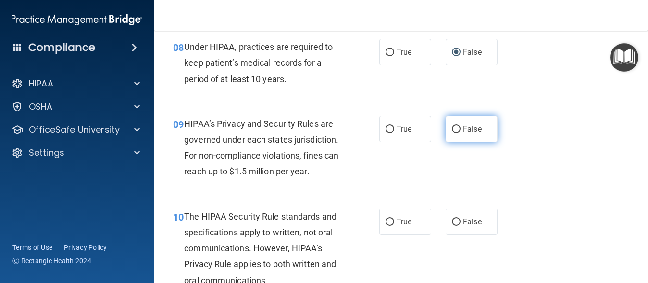
click at [452, 133] on input "False" at bounding box center [456, 129] width 9 height 7
radio input "true"
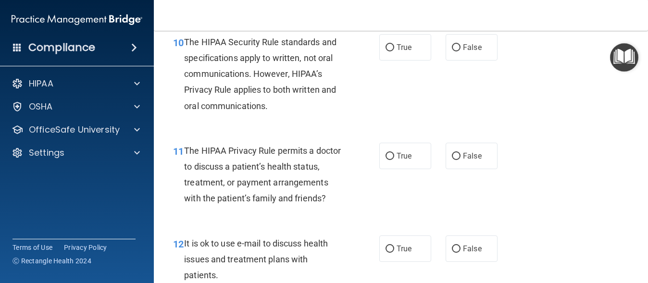
scroll to position [914, 0]
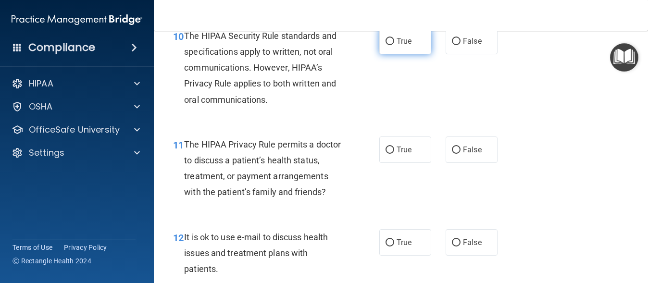
click at [386, 45] on input "True" at bounding box center [389, 41] width 9 height 7
radio input "true"
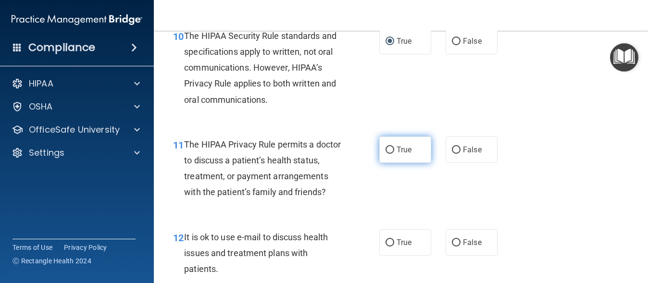
click at [385, 154] on input "True" at bounding box center [389, 150] width 9 height 7
radio input "true"
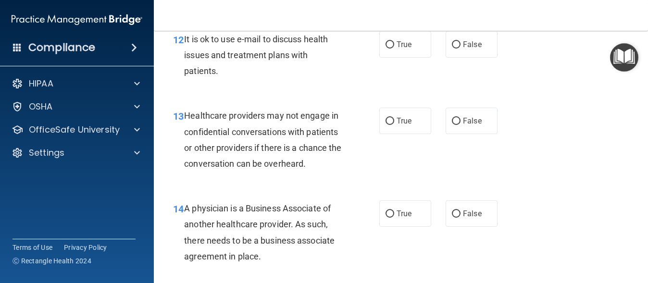
scroll to position [1130, 0]
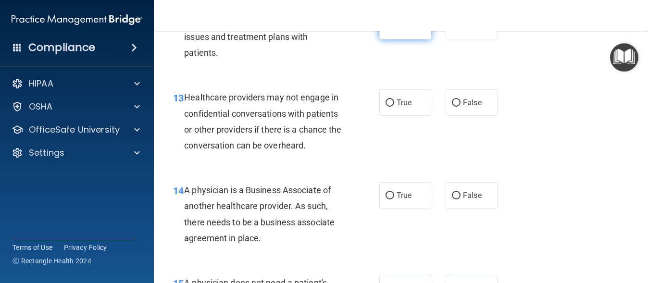
click at [386, 30] on input "True" at bounding box center [389, 26] width 9 height 7
radio input "true"
click at [452, 107] on input "False" at bounding box center [456, 102] width 9 height 7
radio input "true"
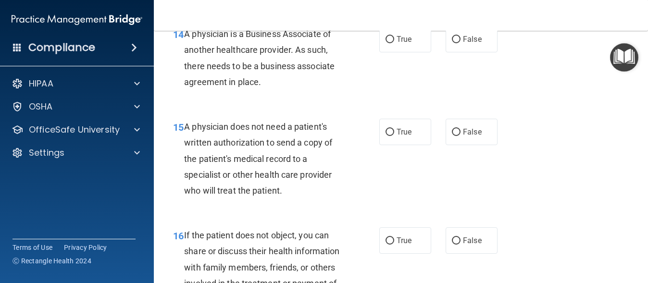
scroll to position [1274, 0]
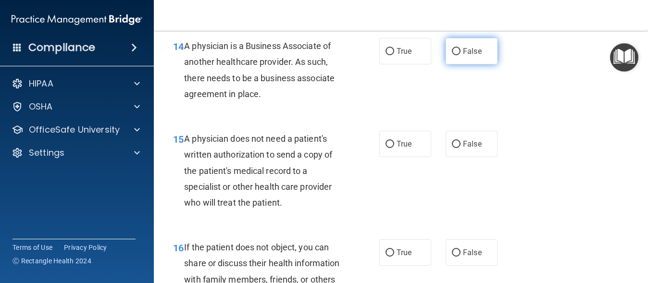
click at [452, 55] on input "False" at bounding box center [456, 51] width 9 height 7
radio input "true"
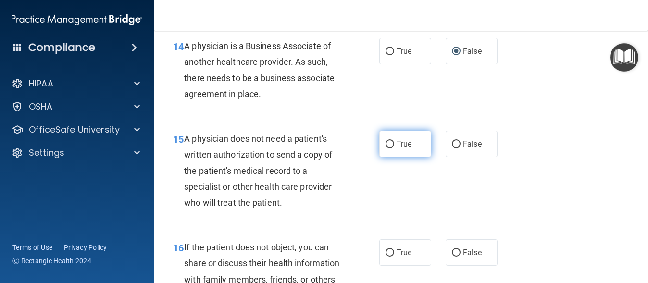
click at [386, 148] on input "True" at bounding box center [389, 144] width 9 height 7
radio input "true"
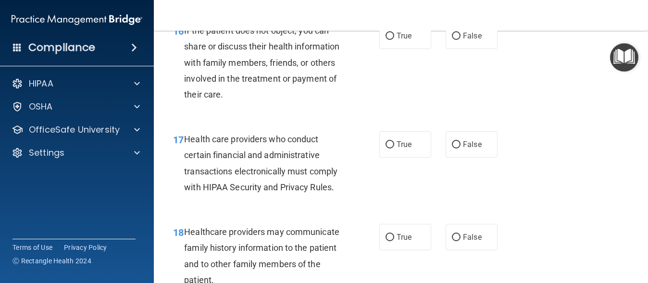
scroll to position [1497, 0]
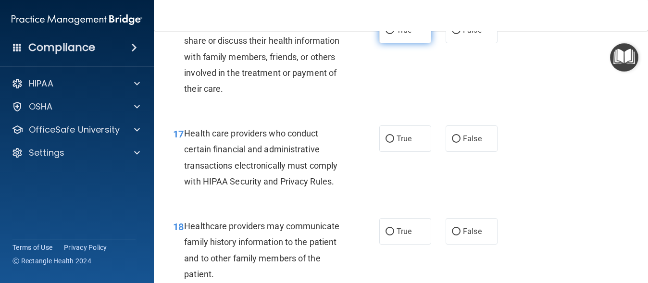
click at [387, 34] on input "True" at bounding box center [389, 30] width 9 height 7
radio input "true"
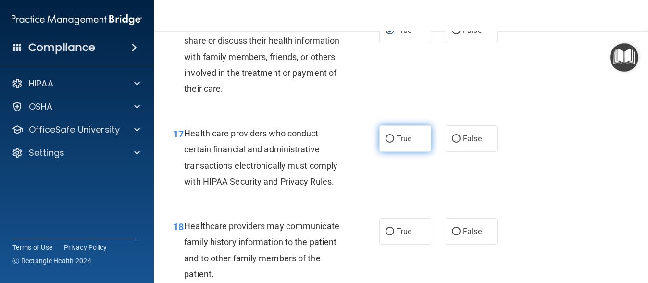
click at [380, 152] on label "True" at bounding box center [405, 138] width 52 height 26
click at [385, 143] on input "True" at bounding box center [389, 138] width 9 height 7
radio input "true"
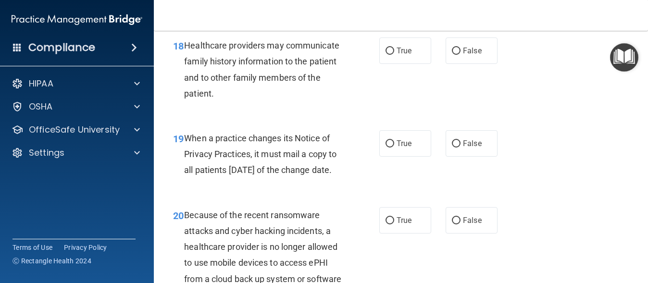
scroll to position [1707, 0]
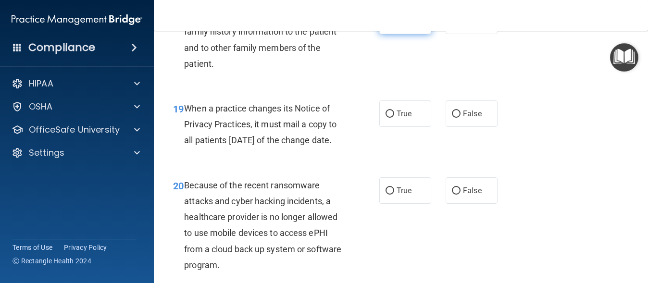
click at [385, 25] on input "True" at bounding box center [389, 21] width 9 height 7
radio input "true"
click at [452, 118] on input "False" at bounding box center [456, 113] width 9 height 7
radio input "true"
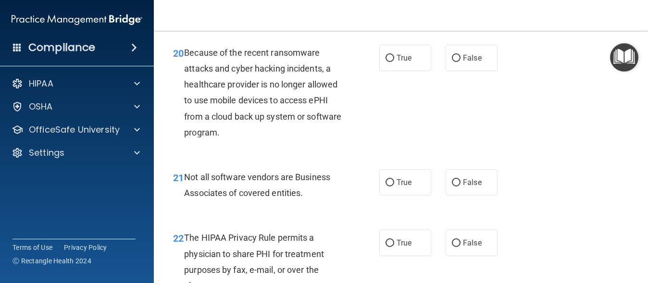
scroll to position [1852, 0]
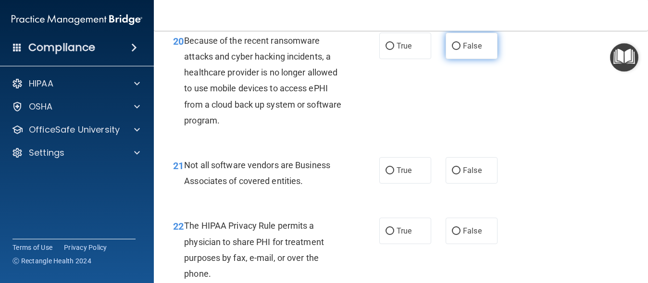
click at [452, 50] on input "False" at bounding box center [456, 46] width 9 height 7
radio input "true"
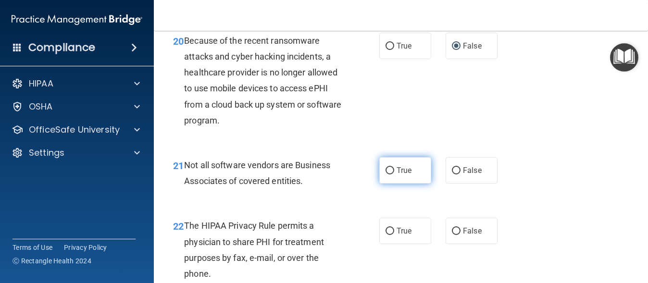
click at [388, 174] on input "True" at bounding box center [389, 170] width 9 height 7
radio input "true"
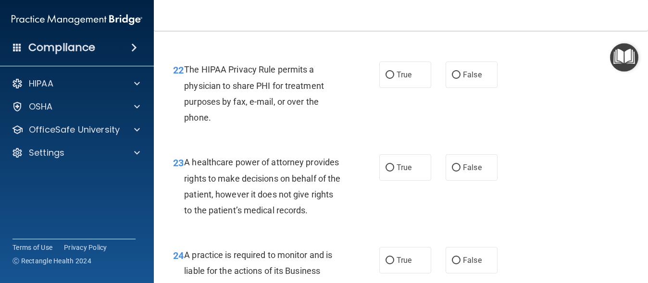
scroll to position [2020, 0]
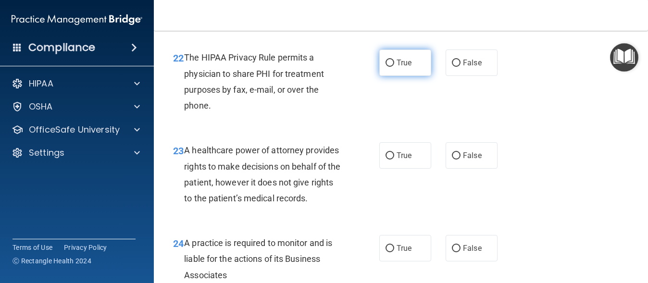
click at [386, 67] on input "True" at bounding box center [389, 63] width 9 height 7
radio input "true"
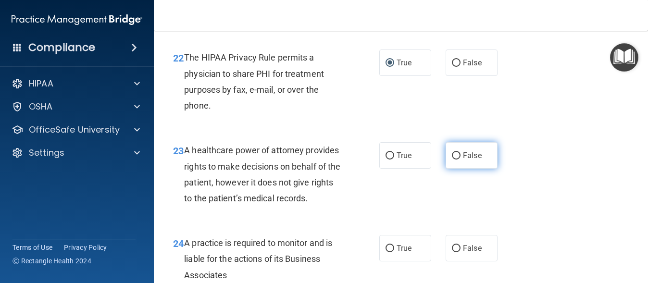
click at [454, 159] on input "False" at bounding box center [456, 155] width 9 height 7
radio input "true"
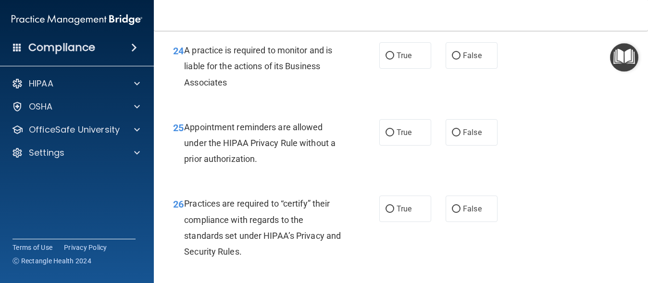
scroll to position [2218, 0]
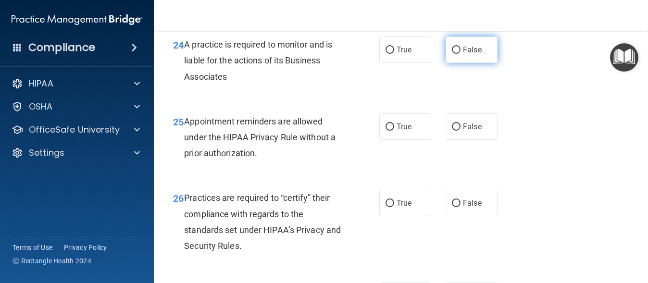
click at [453, 54] on input "False" at bounding box center [456, 50] width 9 height 7
radio input "true"
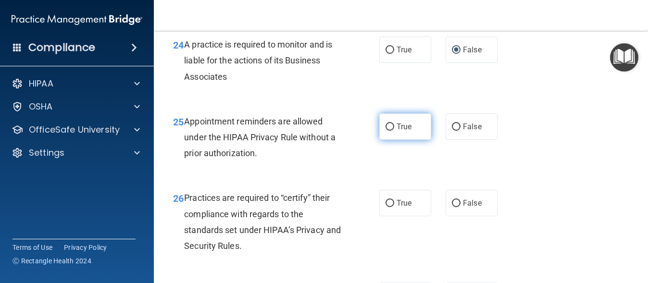
click at [386, 131] on input "True" at bounding box center [389, 126] width 9 height 7
radio input "true"
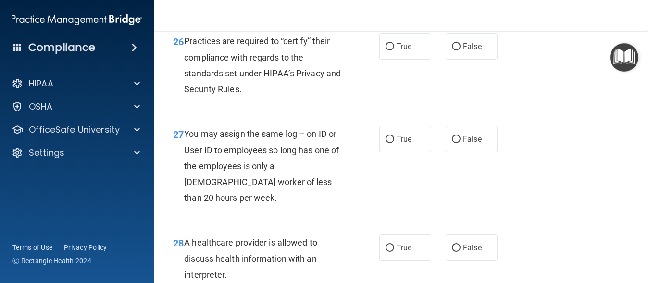
scroll to position [2387, 0]
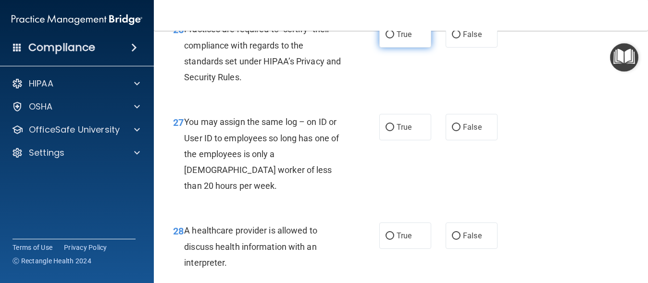
click at [388, 38] on input "True" at bounding box center [389, 34] width 9 height 7
radio input "true"
click at [453, 131] on input "False" at bounding box center [456, 127] width 9 height 7
radio input "true"
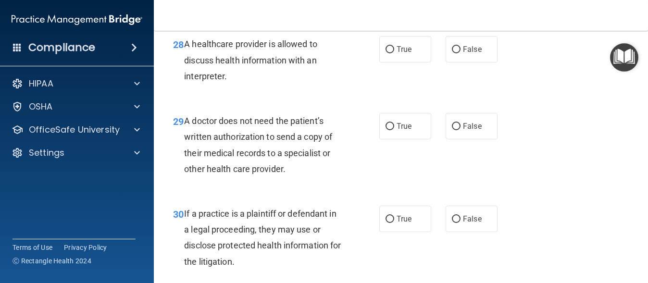
scroll to position [2579, 0]
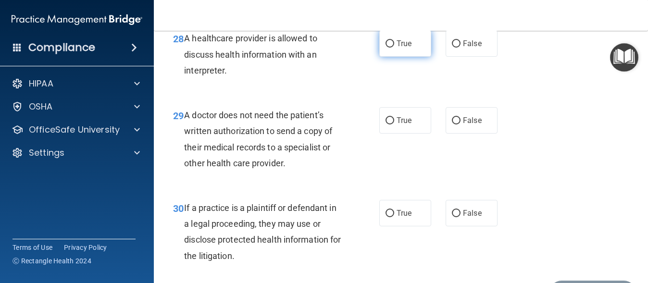
click at [386, 48] on input "True" at bounding box center [389, 43] width 9 height 7
radio input "true"
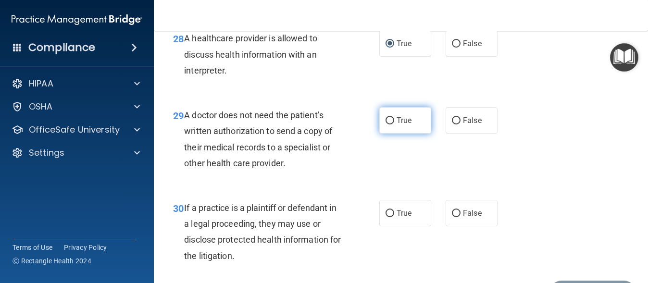
click at [388, 124] on input "True" at bounding box center [389, 120] width 9 height 7
radio input "true"
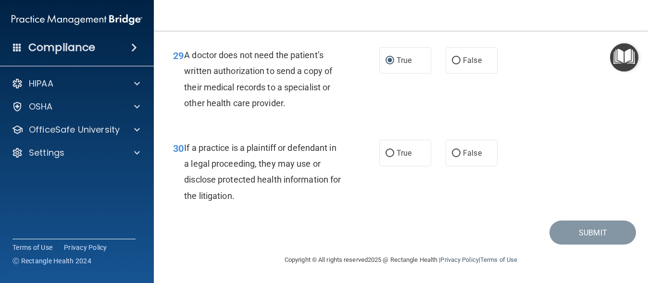
scroll to position [2681, 0]
click at [386, 157] on input "True" at bounding box center [389, 153] width 9 height 7
radio input "true"
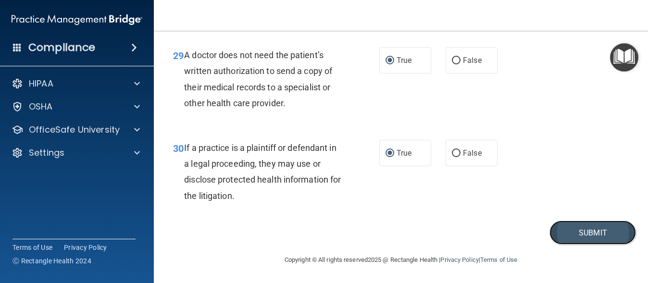
click at [578, 240] on button "Submit" at bounding box center [592, 232] width 86 height 24
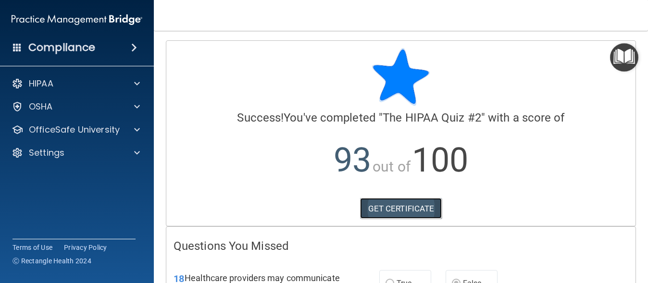
click at [413, 206] on link "GET CERTIFICATE" at bounding box center [401, 208] width 82 height 21
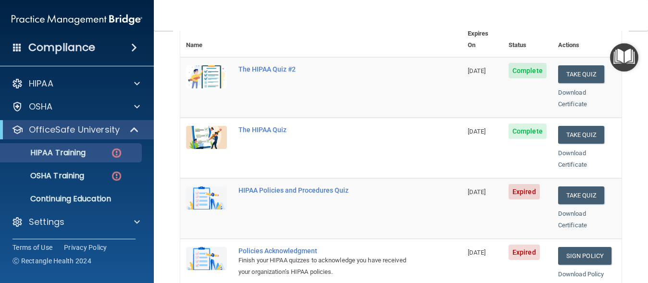
scroll to position [125, 0]
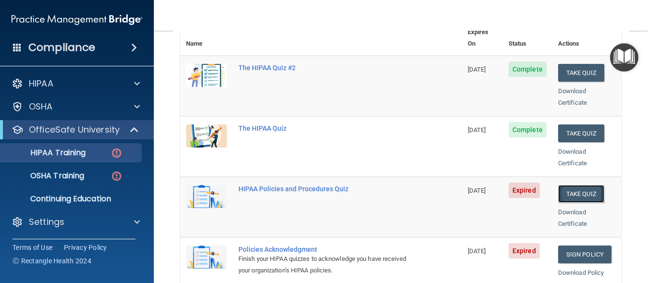
click at [573, 185] on button "Take Quiz" at bounding box center [581, 194] width 46 height 18
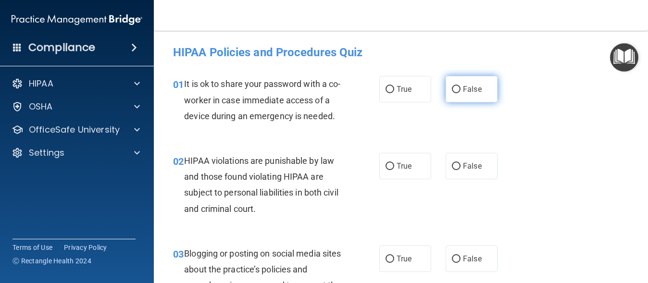
click at [453, 88] on input "False" at bounding box center [456, 89] width 9 height 7
radio input "true"
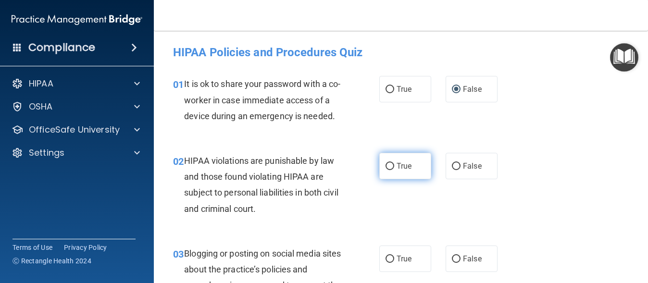
click at [387, 170] on input "True" at bounding box center [389, 166] width 9 height 7
radio input "true"
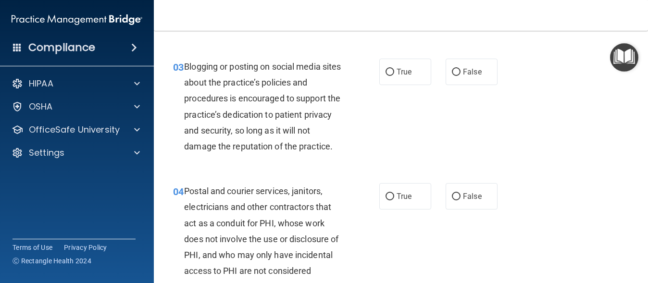
scroll to position [227, 0]
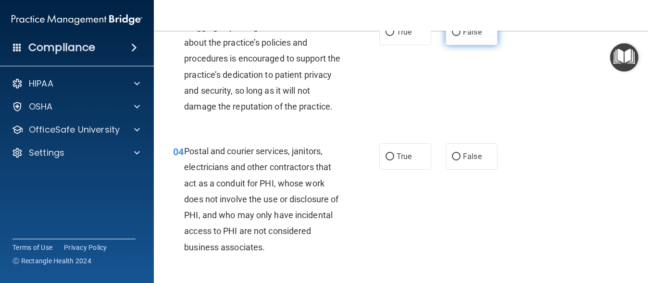
click at [453, 36] on input "False" at bounding box center [456, 32] width 9 height 7
radio input "true"
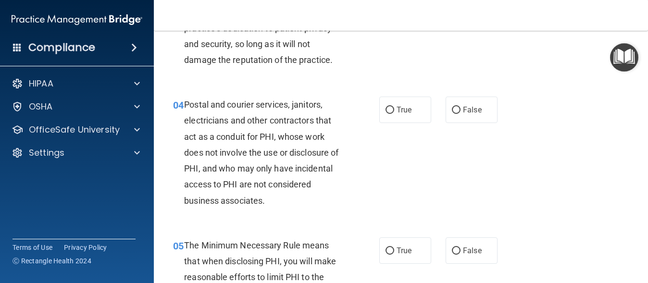
scroll to position [280, 0]
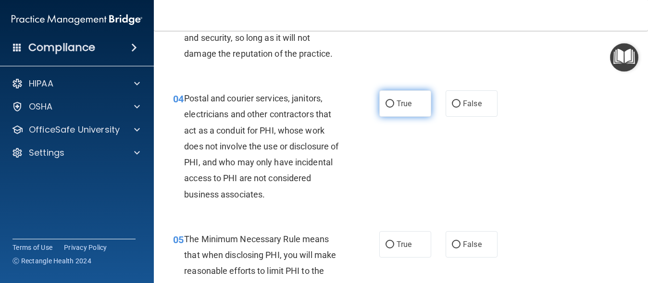
click at [386, 108] on input "True" at bounding box center [389, 103] width 9 height 7
radio input "true"
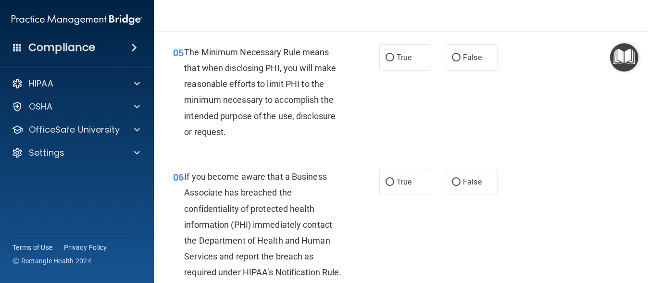
scroll to position [473, 0]
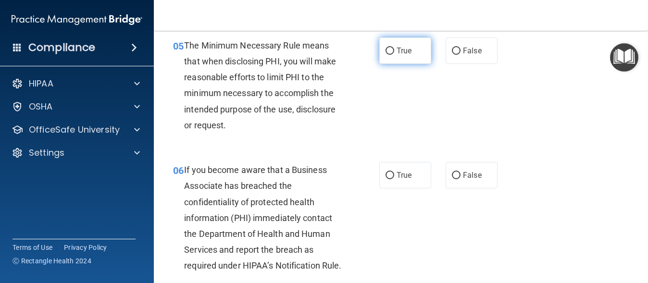
click at [385, 55] on input "True" at bounding box center [389, 51] width 9 height 7
radio input "true"
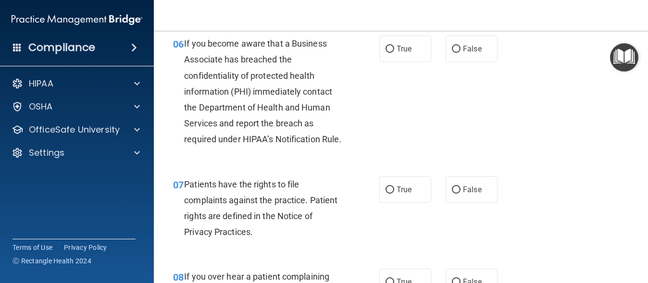
scroll to position [613, 0]
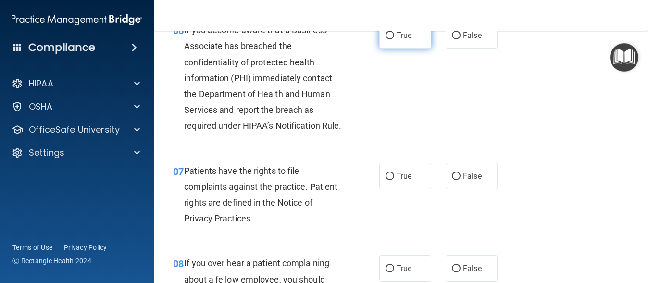
click at [388, 39] on input "True" at bounding box center [389, 35] width 9 height 7
radio input "true"
click at [388, 180] on input "True" at bounding box center [389, 176] width 9 height 7
radio input "true"
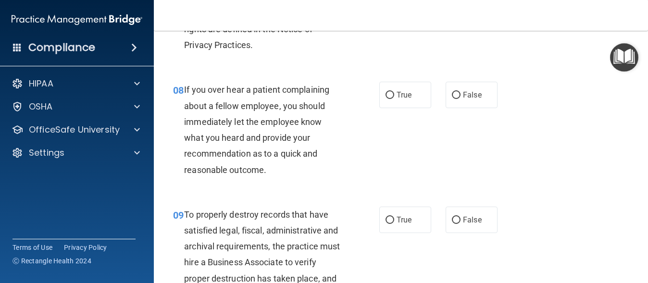
scroll to position [833, 0]
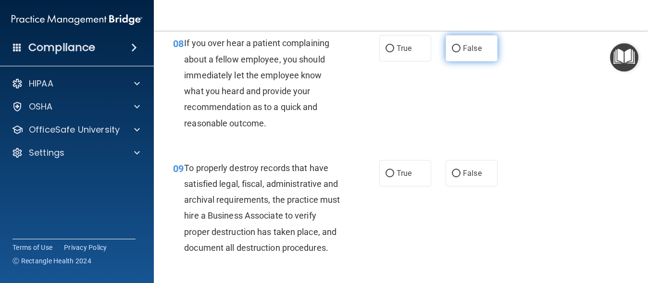
click at [452, 52] on input "False" at bounding box center [456, 48] width 9 height 7
radio input "true"
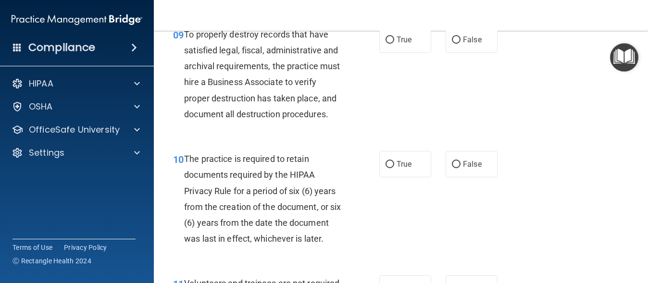
scroll to position [973, 0]
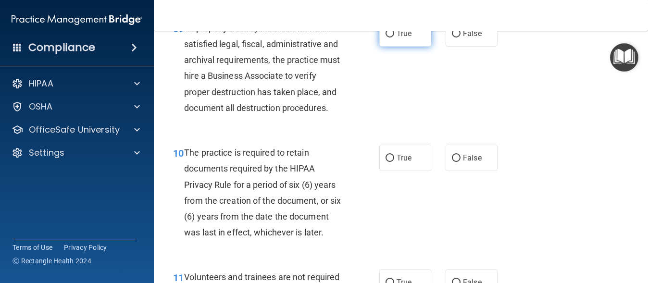
click at [387, 37] on input "True" at bounding box center [389, 33] width 9 height 7
radio input "true"
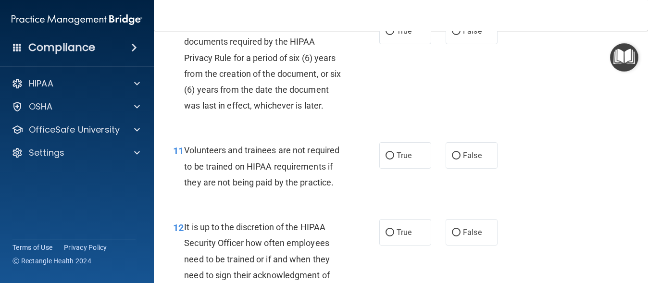
scroll to position [1113, 0]
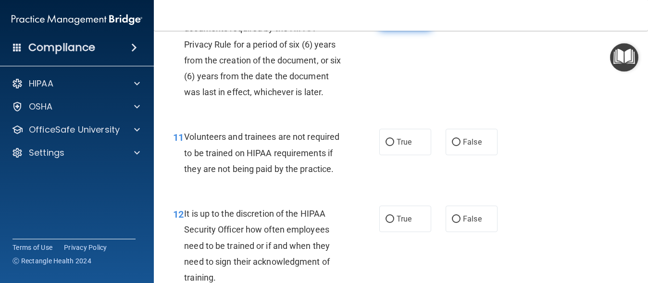
click at [385, 22] on input "True" at bounding box center [389, 17] width 9 height 7
radio input "true"
click at [386, 146] on input "True" at bounding box center [389, 142] width 9 height 7
radio input "true"
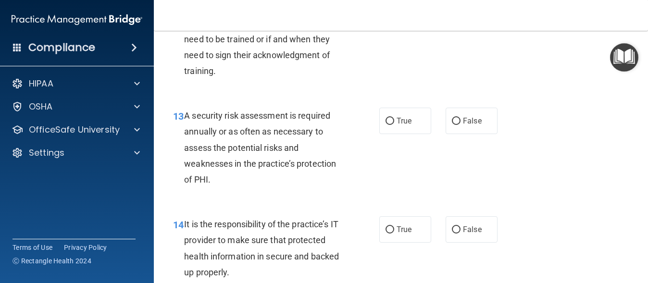
scroll to position [1326, 0]
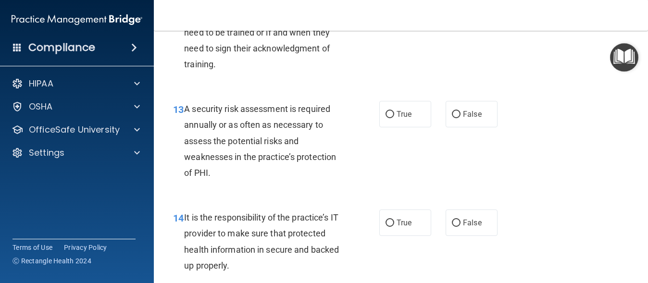
click at [453, 10] on input "False" at bounding box center [456, 5] width 9 height 7
radio input "true"
click at [389, 118] on input "True" at bounding box center [389, 114] width 9 height 7
radio input "true"
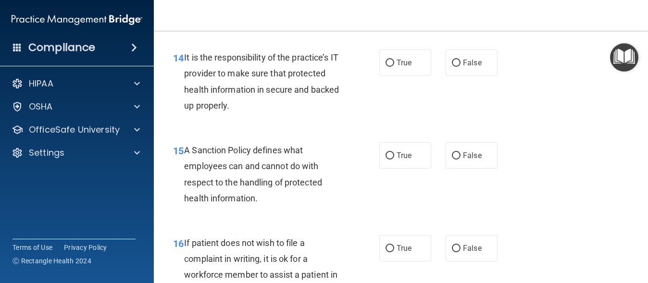
scroll to position [1513, 0]
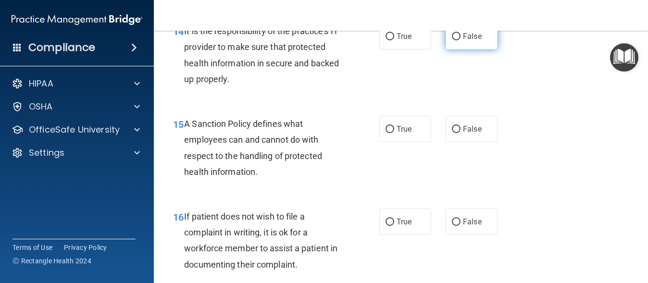
click at [457, 49] on label "False" at bounding box center [471, 36] width 52 height 26
click at [457, 40] on input "False" at bounding box center [456, 36] width 9 height 7
radio input "true"
click at [389, 133] on input "True" at bounding box center [389, 129] width 9 height 7
radio input "true"
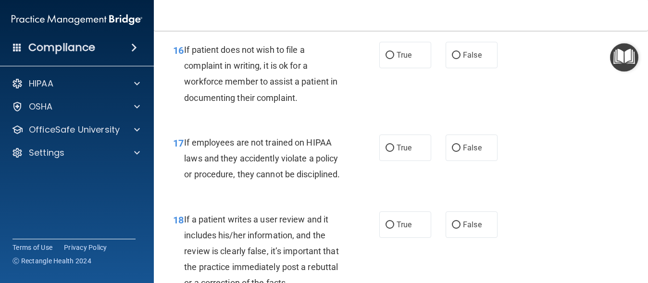
scroll to position [1713, 0]
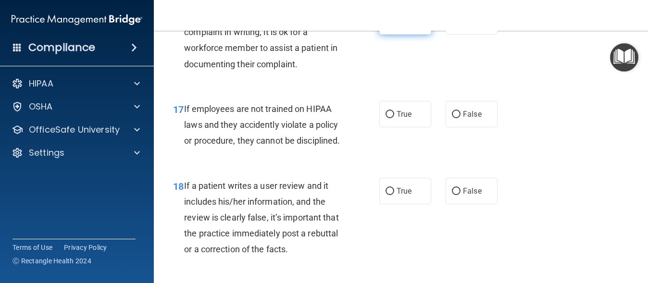
click at [385, 25] on input "True" at bounding box center [389, 21] width 9 height 7
radio input "true"
click at [453, 118] on input "False" at bounding box center [456, 114] width 9 height 7
radio input "true"
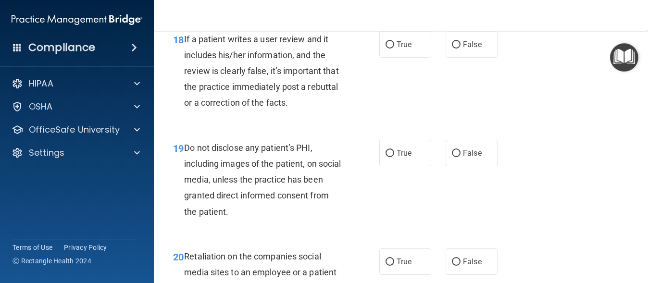
scroll to position [1866, 0]
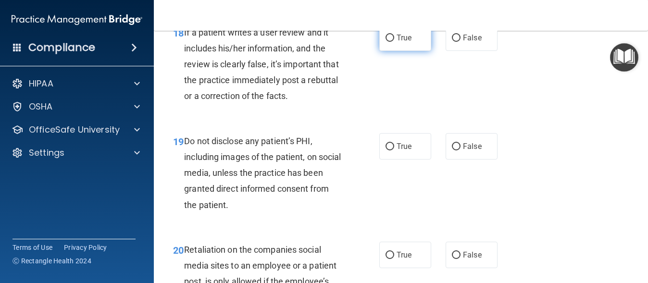
click at [387, 42] on input "True" at bounding box center [389, 38] width 9 height 7
radio input "true"
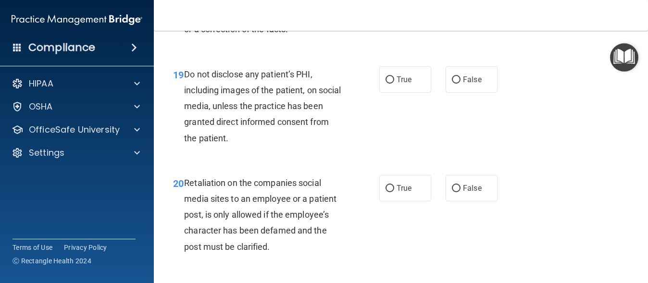
scroll to position [1946, 0]
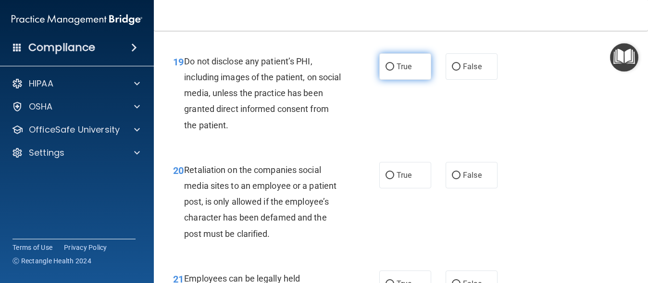
click at [387, 71] on input "True" at bounding box center [389, 66] width 9 height 7
radio input "true"
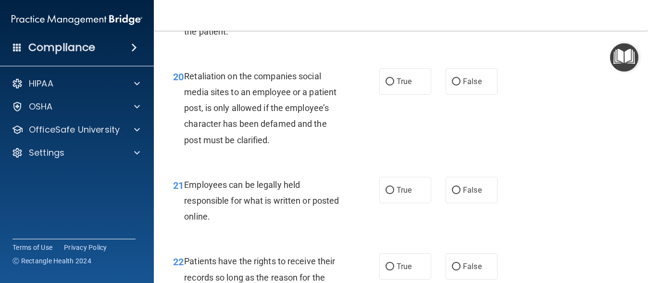
scroll to position [2046, 0]
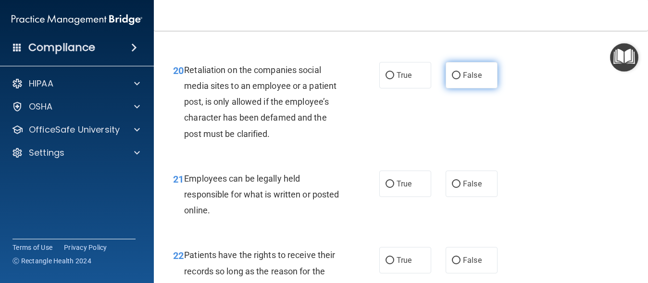
click at [454, 79] on input "False" at bounding box center [456, 75] width 9 height 7
radio input "true"
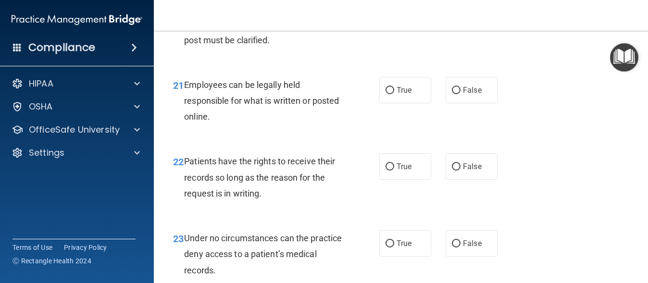
scroll to position [2146, 0]
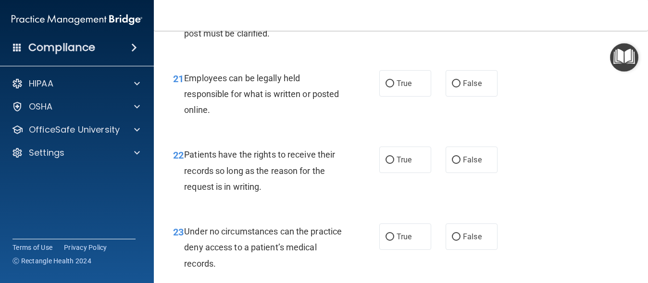
click at [370, 123] on div "21 Employees can be legally held responsible for what is written or posted onli…" at bounding box center [276, 96] width 235 height 53
click at [389, 87] on input "True" at bounding box center [389, 83] width 9 height 7
radio input "true"
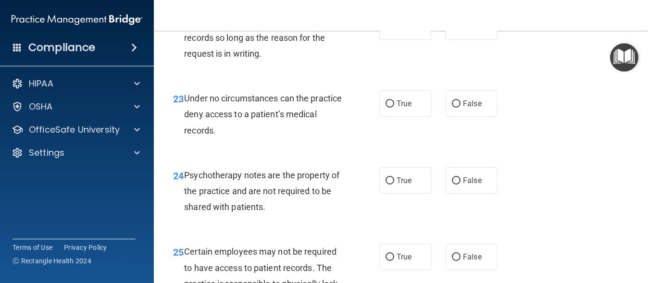
scroll to position [2286, 0]
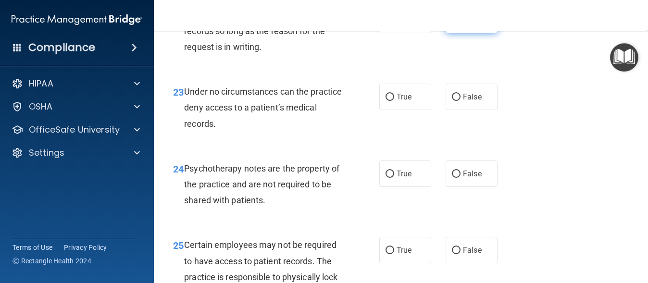
click at [453, 24] on input "False" at bounding box center [456, 20] width 9 height 7
radio input "true"
click at [386, 101] on input "True" at bounding box center [389, 97] width 9 height 7
radio input "true"
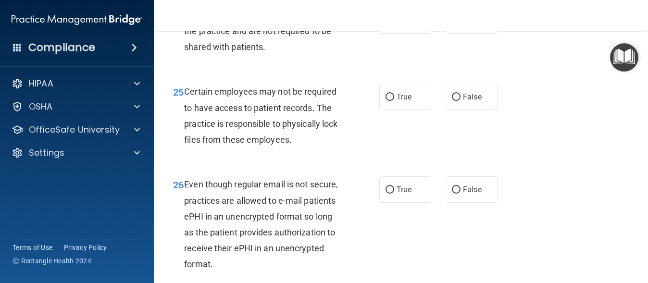
scroll to position [2453, 0]
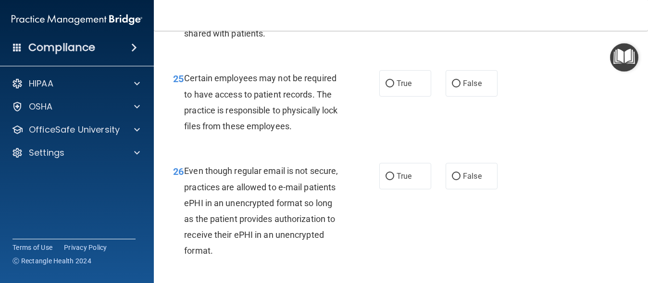
click at [387, 11] on input "True" at bounding box center [389, 7] width 9 height 7
radio input "true"
click at [387, 87] on input "True" at bounding box center [389, 83] width 9 height 7
radio input "true"
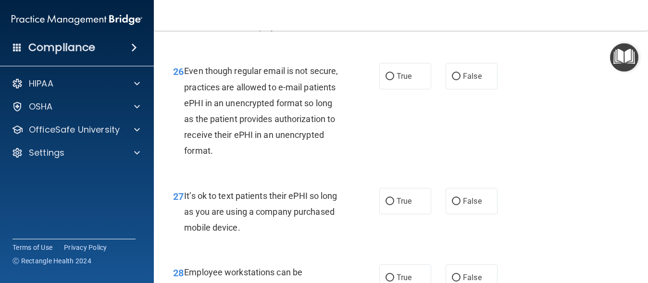
scroll to position [2606, 0]
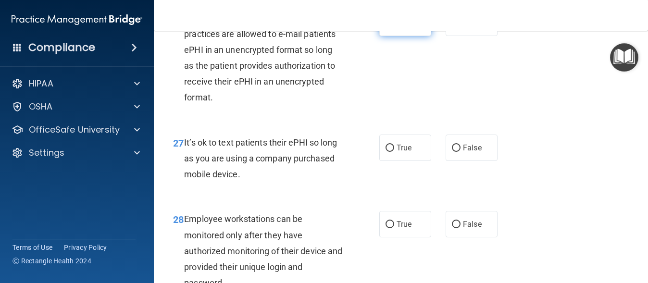
click at [385, 27] on input "True" at bounding box center [389, 23] width 9 height 7
radio input "true"
click at [452, 152] on input "False" at bounding box center [456, 148] width 9 height 7
radio input "true"
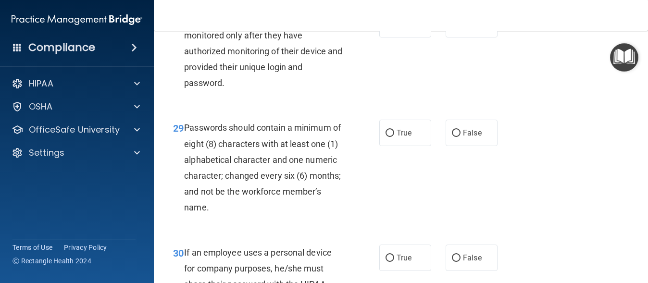
scroll to position [2826, 0]
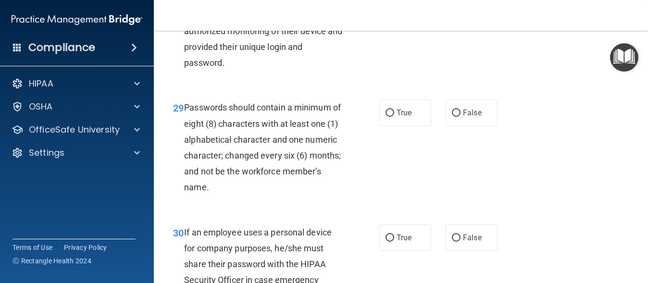
click at [452, 8] on input "False" at bounding box center [456, 4] width 9 height 7
radio input "true"
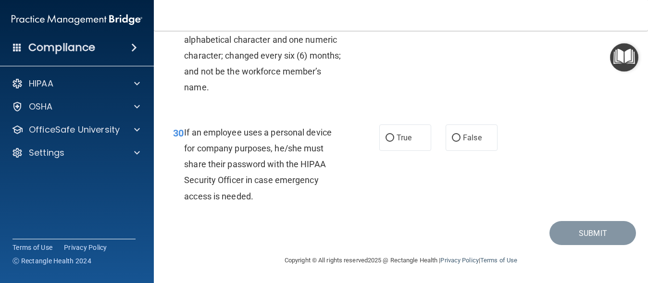
scroll to position [2933, 0]
click at [388, 16] on input "True" at bounding box center [389, 12] width 9 height 7
radio input "true"
click at [452, 135] on input "False" at bounding box center [456, 137] width 9 height 7
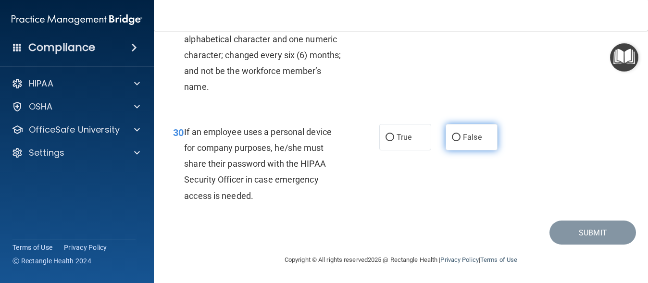
radio input "true"
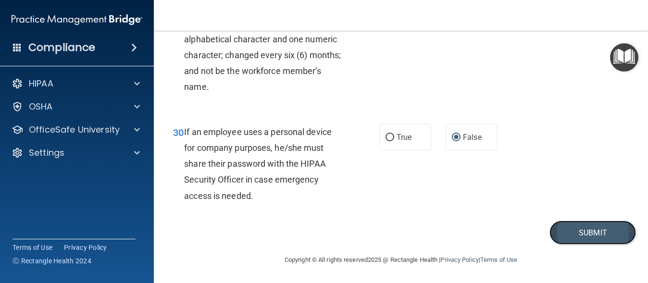
click at [588, 233] on button "Submit" at bounding box center [592, 232] width 86 height 24
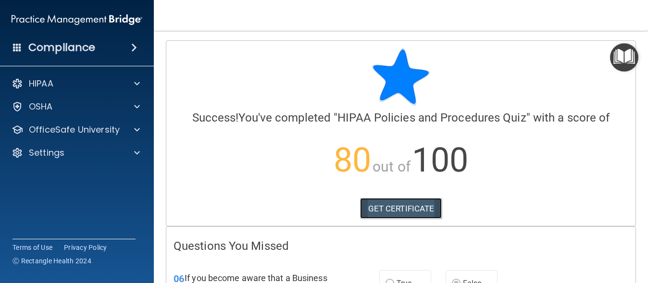
click at [407, 208] on link "GET CERTIFICATE" at bounding box center [401, 208] width 82 height 21
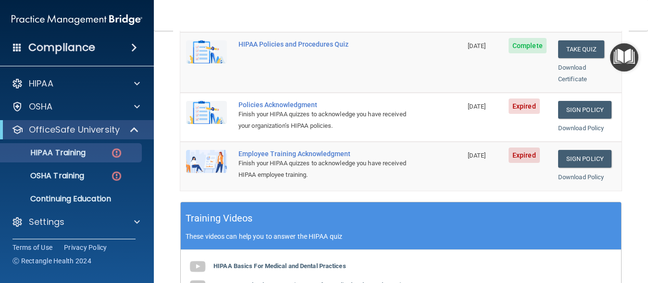
scroll to position [272, 0]
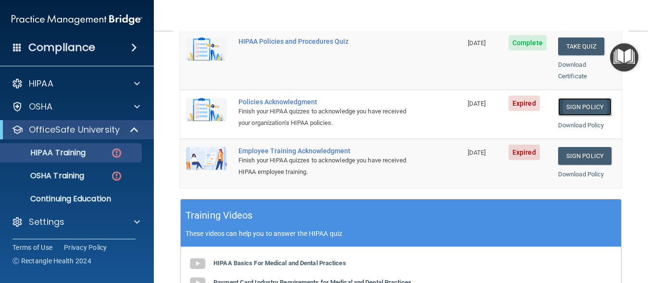
click at [577, 98] on link "Sign Policy" at bounding box center [584, 107] width 53 height 18
click at [578, 147] on link "Sign Policy" at bounding box center [584, 156] width 53 height 18
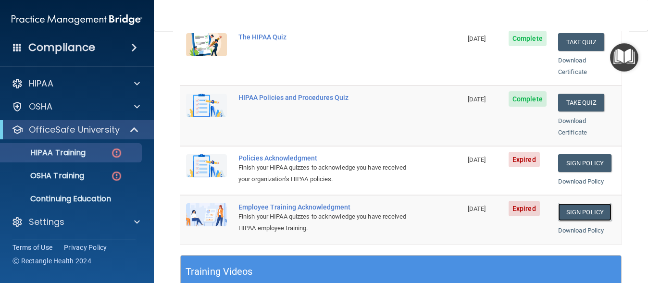
scroll to position [218, 0]
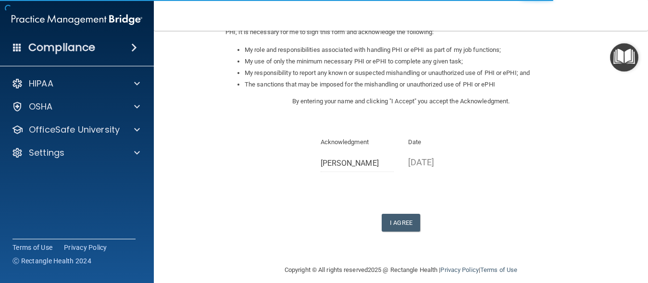
scroll to position [157, 0]
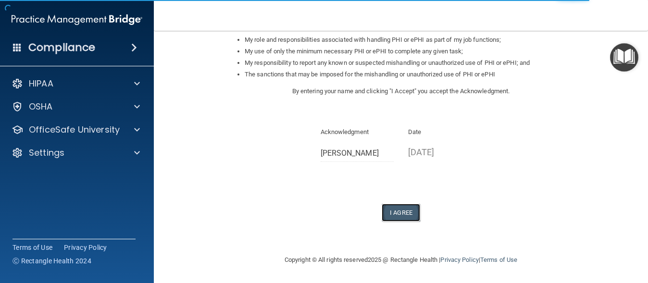
click at [393, 213] on button "I Agree" at bounding box center [400, 213] width 38 height 18
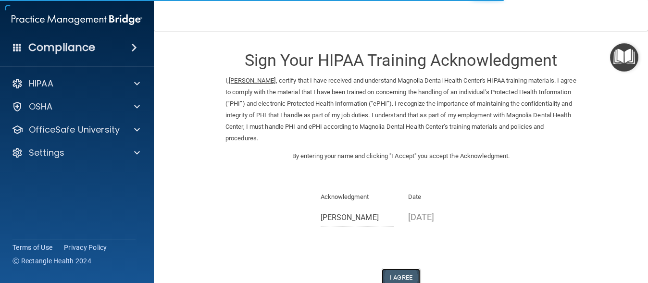
click at [398, 273] on button "I Agree" at bounding box center [400, 278] width 38 height 18
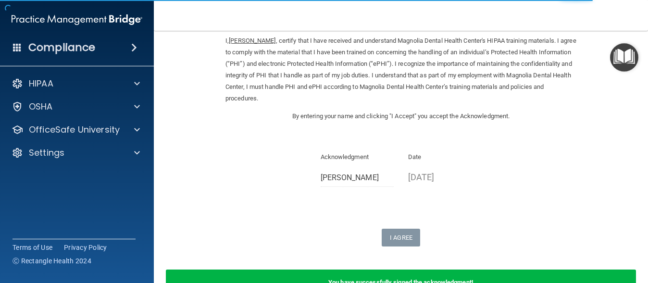
scroll to position [41, 0]
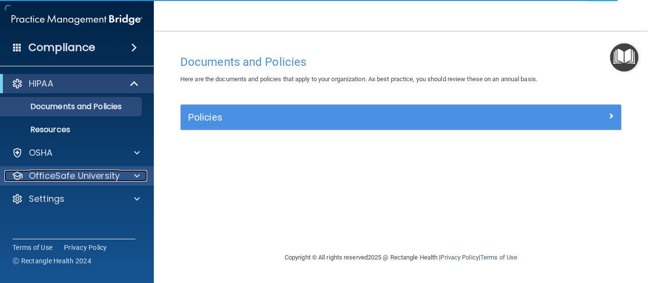
click at [110, 171] on p "OfficeSafe University" at bounding box center [74, 176] width 91 height 12
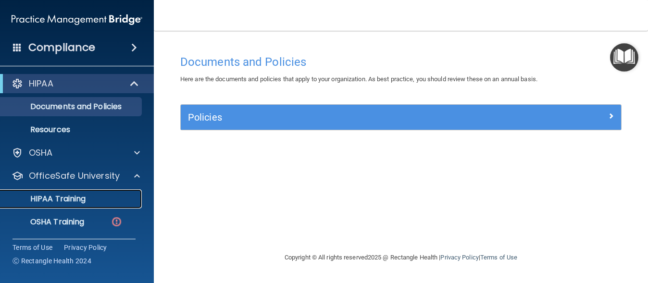
click at [74, 196] on p "HIPAA Training" at bounding box center [45, 199] width 79 height 10
